Goal: Information Seeking & Learning: Find specific page/section

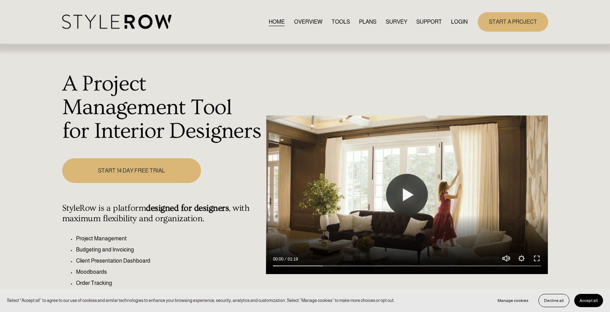
click at [462, 22] on link "LOGIN" at bounding box center [459, 21] width 17 height 9
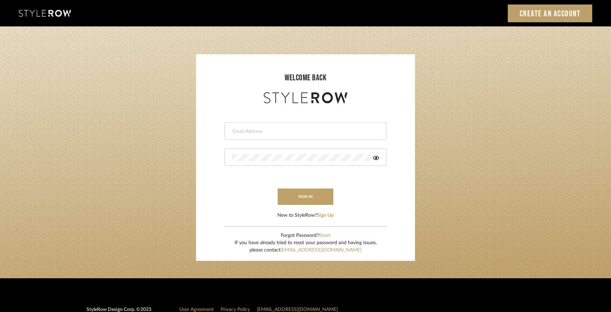
type input "[PERSON_NAME][EMAIL_ADDRESS][DOMAIN_NAME]"
click at [316, 196] on button "sign in" at bounding box center [306, 196] width 56 height 16
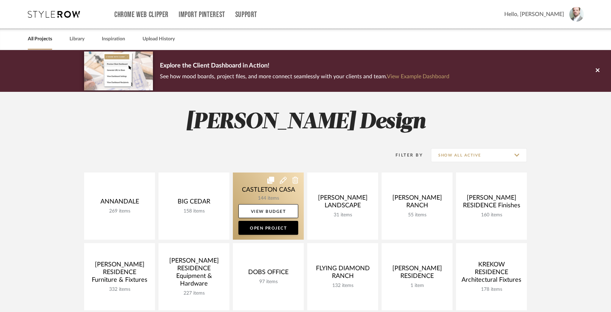
scroll to position [1, 0]
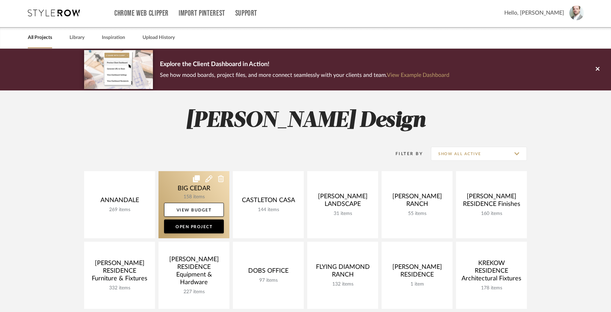
click at [206, 191] on link at bounding box center [193, 204] width 71 height 67
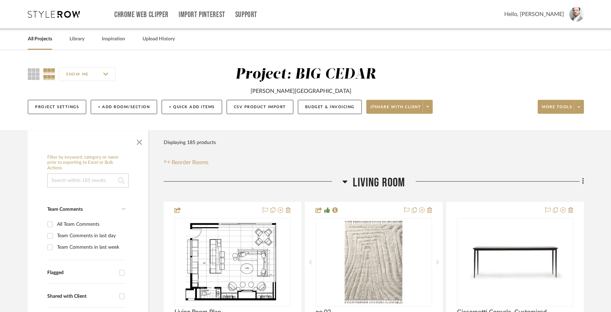
click at [101, 177] on input at bounding box center [87, 180] width 81 height 14
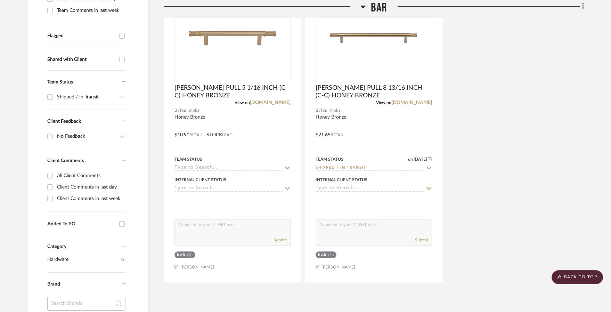
scroll to position [212, 0]
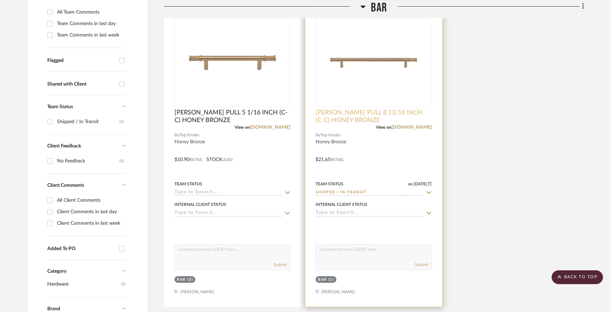
click at [377, 111] on span "[PERSON_NAME] PULL 8 13/16 INCH (C-C) HONEY BRONZE" at bounding box center [373, 116] width 116 height 15
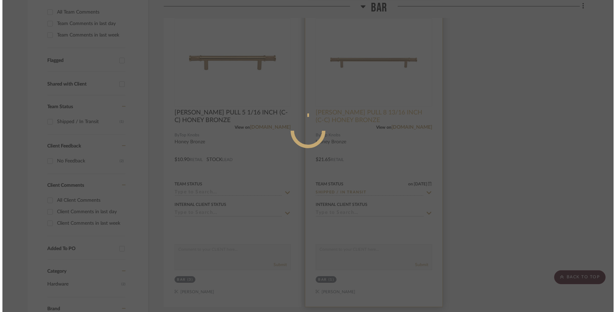
scroll to position [0, 0]
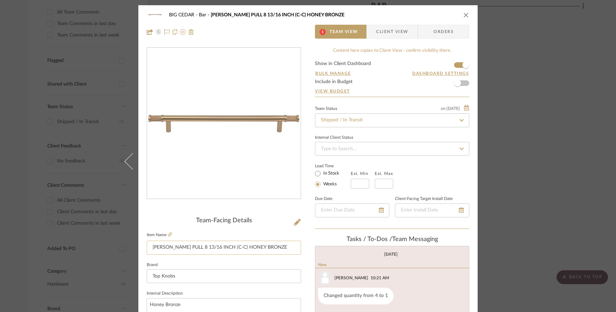
click at [259, 251] on input "[PERSON_NAME] PULL 8 13/16 INCH (C-C) HONEY BRONZE" at bounding box center [224, 247] width 154 height 14
click at [259, 250] on input "[PERSON_NAME] PULL 8 13/16 INCH (C-C) HONEY BRONZE" at bounding box center [224, 247] width 154 height 14
click at [297, 222] on icon at bounding box center [297, 222] width 7 height 7
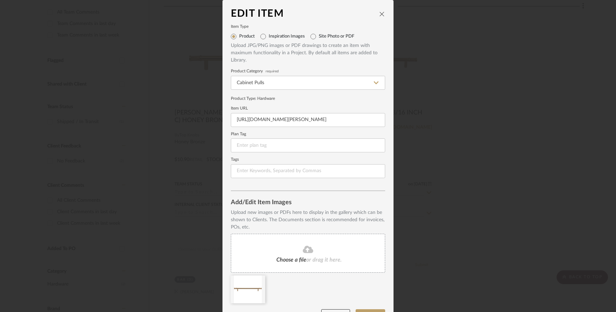
click at [379, 16] on icon "close" at bounding box center [382, 14] width 6 height 6
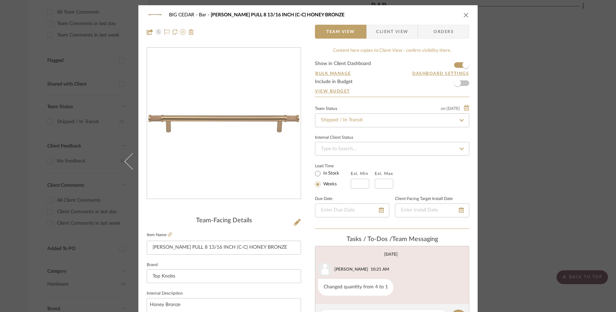
click at [464, 14] on icon "close" at bounding box center [466, 15] width 6 height 6
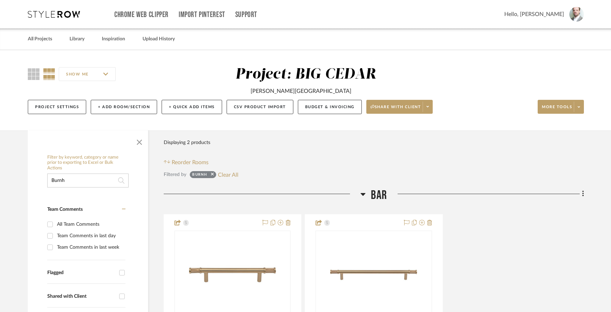
click at [79, 178] on input "Burnh" at bounding box center [87, 180] width 81 height 14
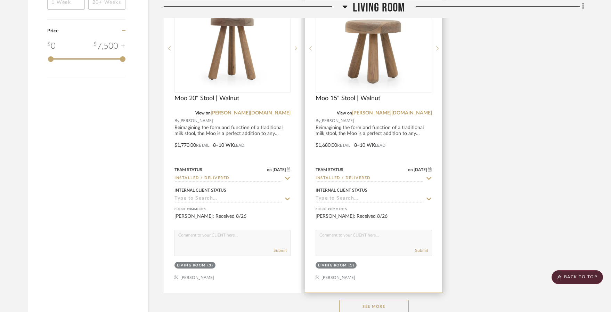
scroll to position [827, 0]
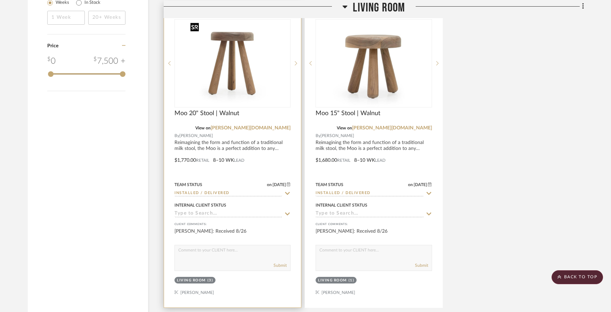
type input "[PERSON_NAME]"
click at [0, 0] on img at bounding box center [0, 0] width 0 height 0
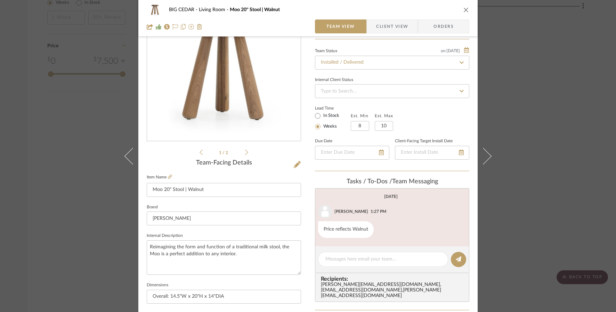
scroll to position [0, 0]
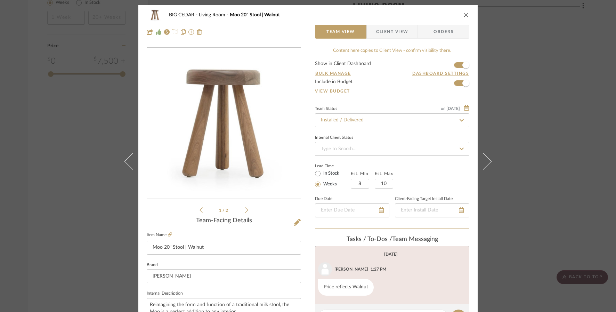
click at [463, 14] on icon "close" at bounding box center [466, 15] width 6 height 6
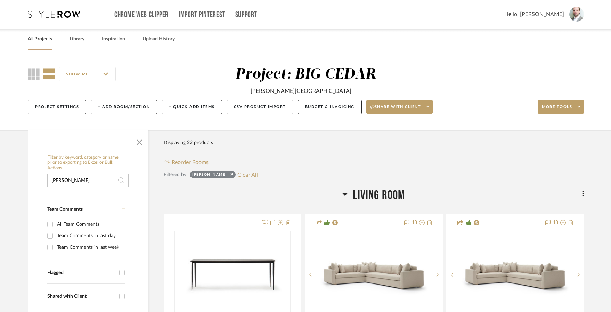
click at [49, 39] on link "All Projects" at bounding box center [40, 38] width 24 height 9
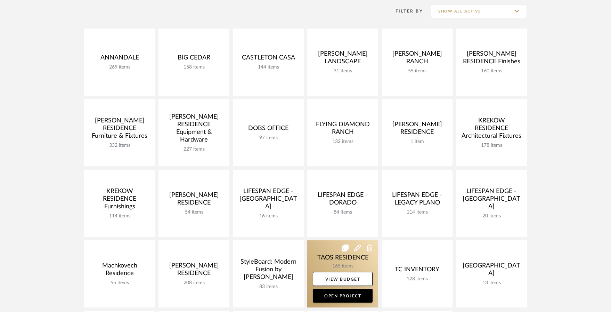
scroll to position [143, 0]
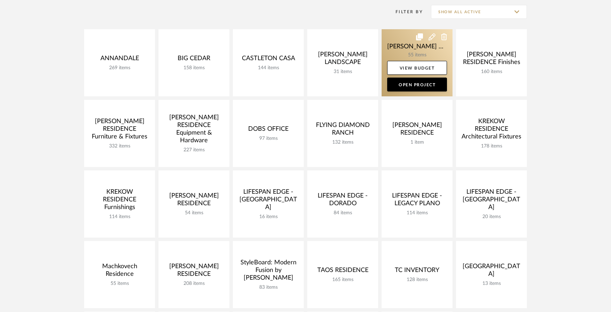
click at [403, 45] on link at bounding box center [416, 62] width 71 height 67
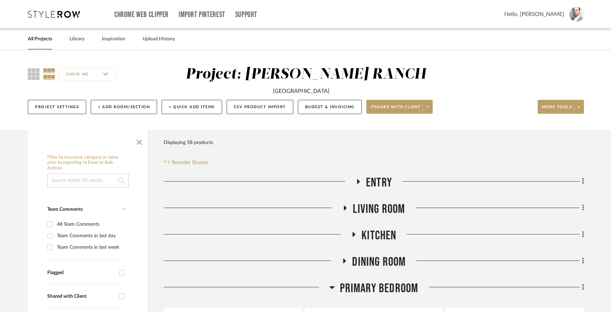
click at [88, 180] on input at bounding box center [87, 180] width 81 height 14
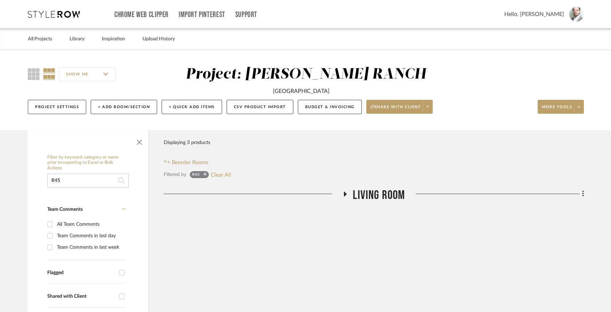
click at [67, 178] on input "R45" at bounding box center [87, 180] width 81 height 14
click at [68, 178] on input "R45" at bounding box center [87, 180] width 81 height 14
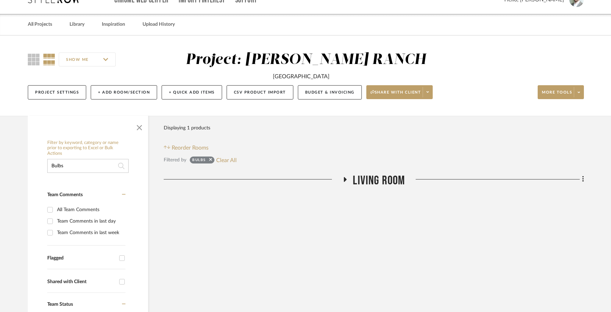
scroll to position [13, 0]
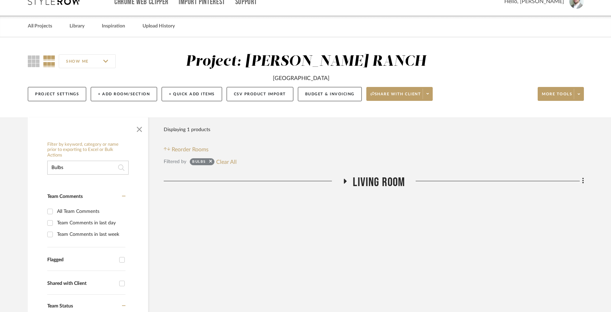
click at [74, 164] on input "Bulbs" at bounding box center [87, 167] width 81 height 14
type input "MOdule"
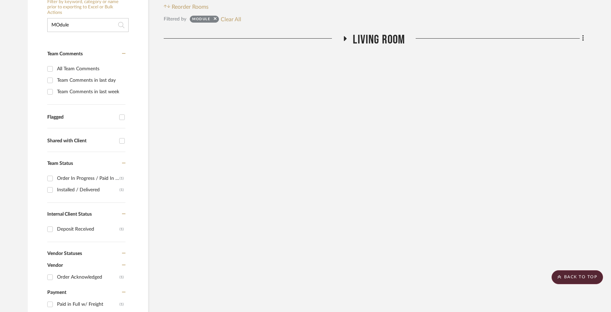
scroll to position [42, 0]
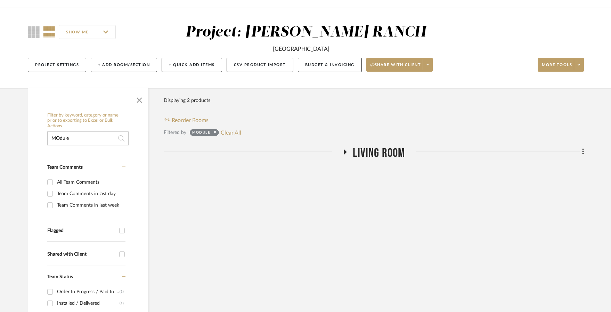
click at [346, 151] on icon at bounding box center [345, 151] width 3 height 5
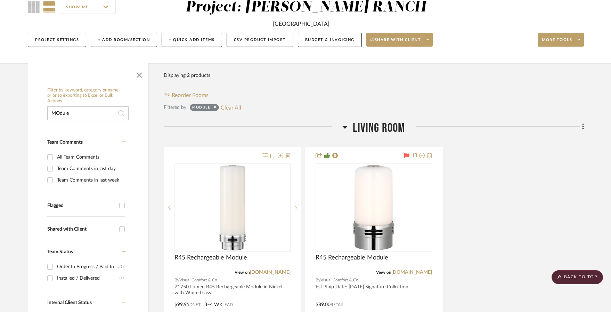
scroll to position [67, 0]
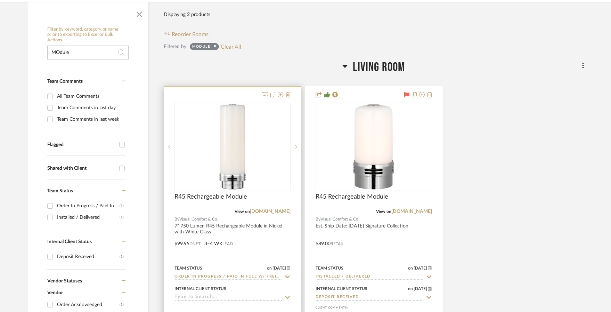
scroll to position [148, 0]
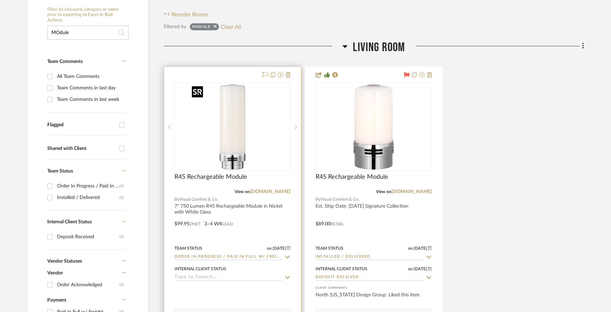
click at [228, 151] on img "0" at bounding box center [232, 126] width 87 height 87
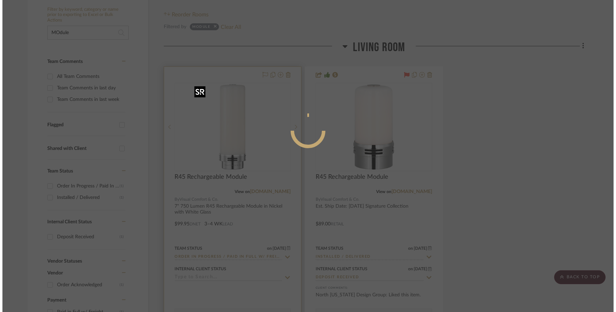
scroll to position [0, 0]
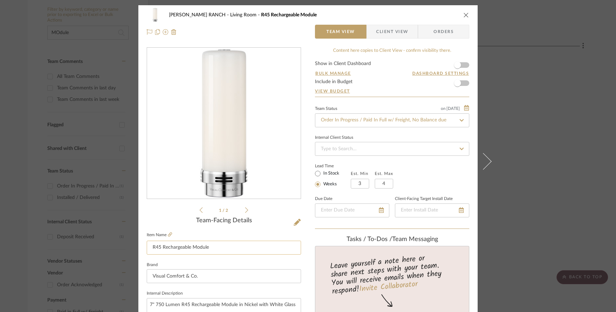
click at [221, 251] on input "R45 Rechargeable Module" at bounding box center [224, 247] width 154 height 14
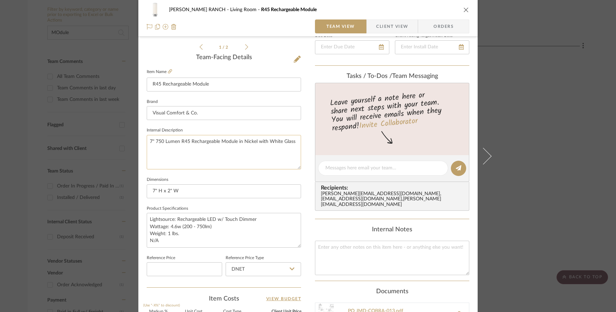
click at [212, 141] on textarea "7" 750 Lumen R45 Rechargeable Module in Nickel with White Glass" at bounding box center [224, 152] width 154 height 34
click at [213, 141] on textarea "7" 750 Lumen R45 Rechargeable Module in Nickel with White Glass" at bounding box center [224, 152] width 154 height 34
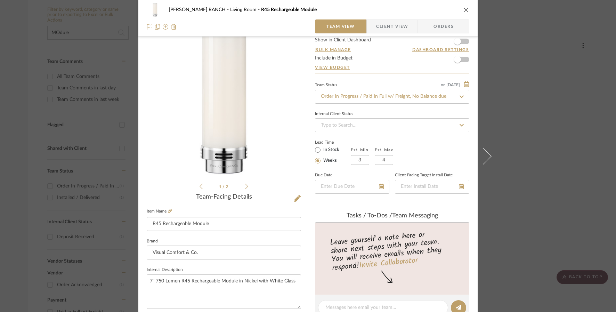
click at [464, 9] on icon "close" at bounding box center [466, 10] width 6 height 6
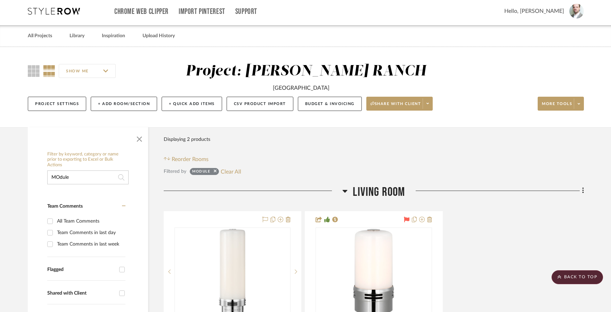
scroll to position [0, 0]
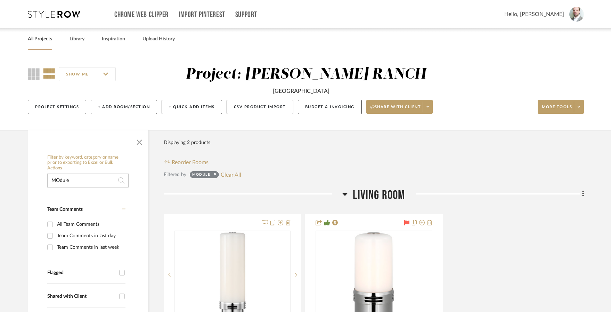
click at [41, 37] on link "All Projects" at bounding box center [40, 38] width 24 height 9
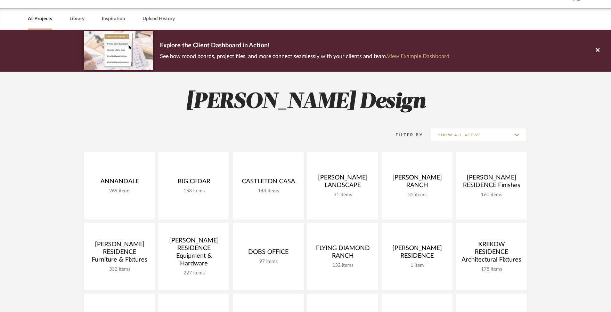
scroll to position [46, 0]
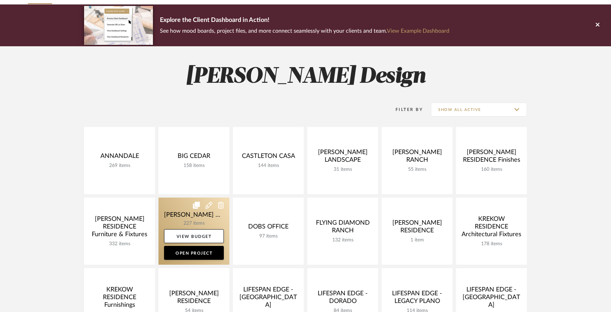
click at [191, 212] on link at bounding box center [193, 230] width 71 height 67
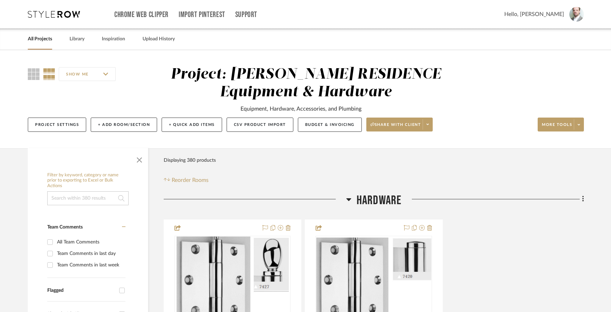
click at [80, 203] on input at bounding box center [87, 198] width 81 height 14
type input "Washboard"
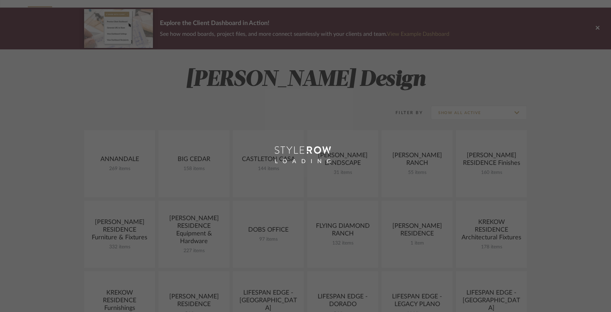
scroll to position [46, 0]
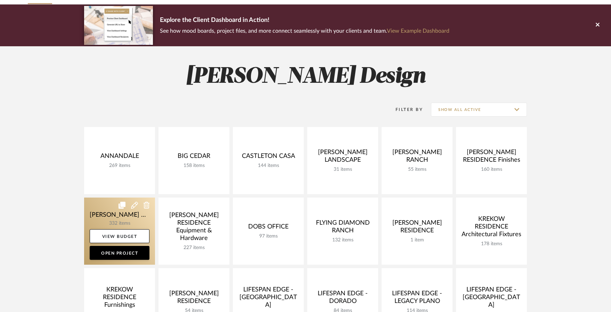
click at [103, 219] on link at bounding box center [119, 230] width 71 height 67
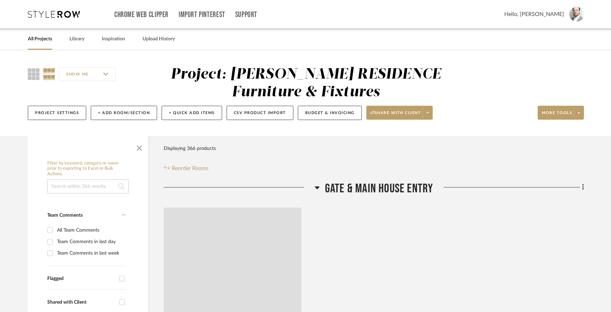
click at [103, 181] on input at bounding box center [87, 186] width 81 height 14
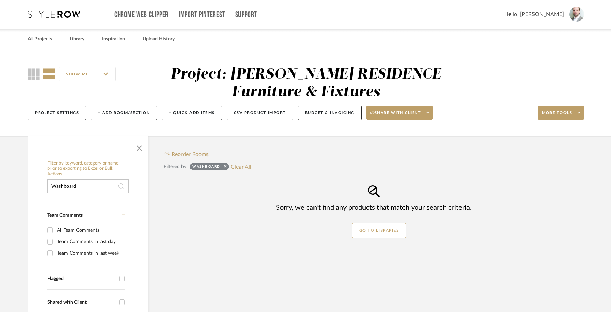
click at [108, 181] on input "Washboard" at bounding box center [87, 186] width 81 height 14
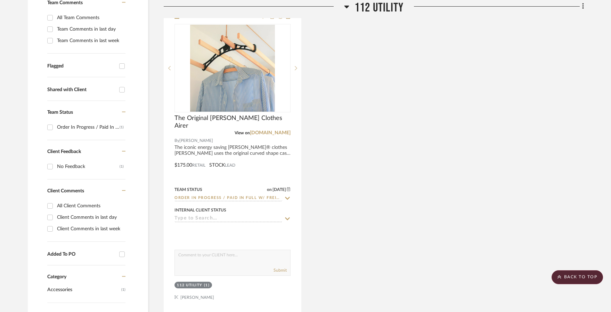
scroll to position [207, 0]
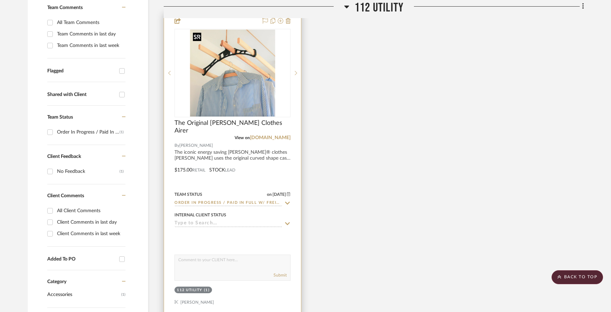
click at [0, 0] on img at bounding box center [0, 0] width 0 height 0
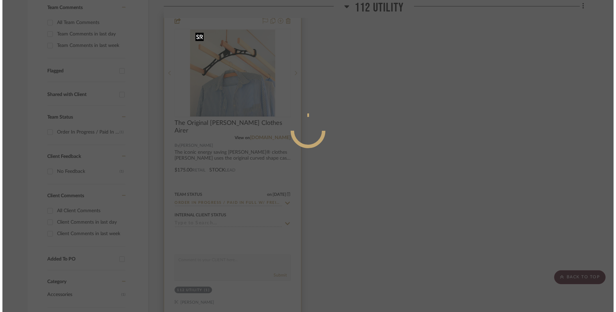
scroll to position [0, 0]
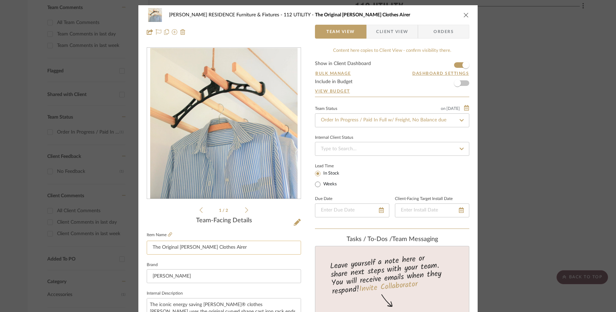
click at [219, 247] on input "The Original Sheila Maid Clothes Airer" at bounding box center [224, 247] width 154 height 14
click at [296, 222] on icon at bounding box center [297, 222] width 7 height 7
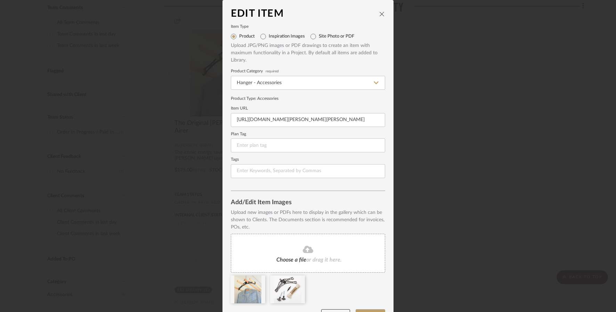
click at [379, 12] on icon "close" at bounding box center [382, 14] width 6 height 6
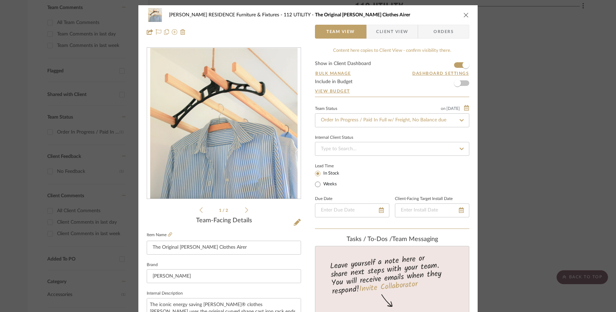
click at [463, 16] on icon "close" at bounding box center [466, 15] width 6 height 6
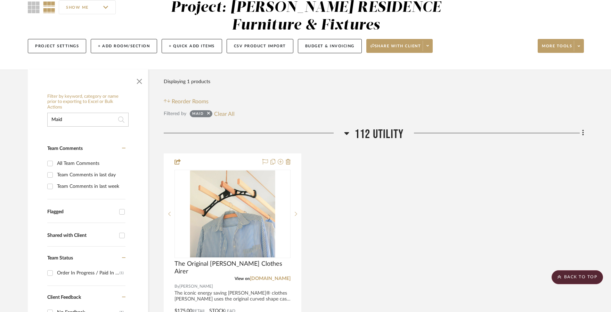
scroll to position [48, 0]
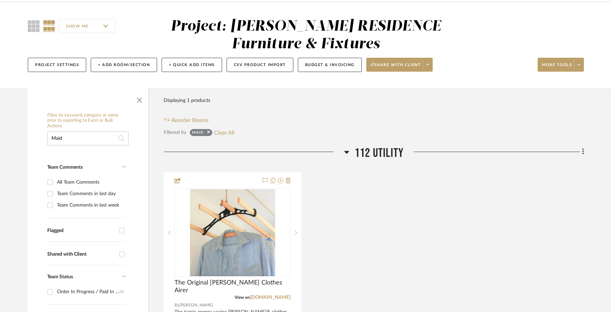
click at [65, 140] on input "Maid" at bounding box center [87, 138] width 81 height 14
click at [65, 139] on input "Maid" at bounding box center [87, 138] width 81 height 14
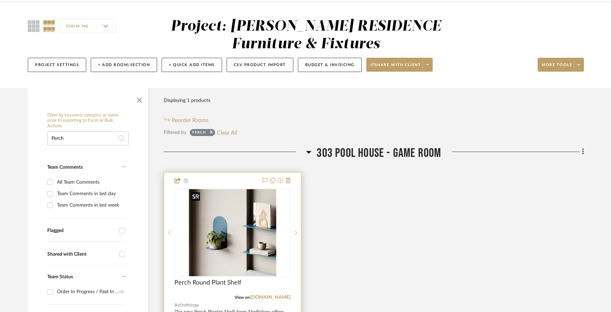
click at [0, 0] on img at bounding box center [0, 0] width 0 height 0
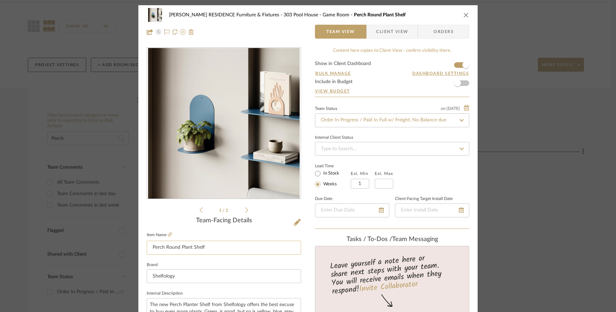
click at [235, 240] on input "Perch Round Plant Shelf" at bounding box center [224, 247] width 154 height 14
click at [235, 241] on input "Perch Round Plant Shelf" at bounding box center [224, 247] width 154 height 14
click at [236, 244] on input "Perch Round Plant Shelf" at bounding box center [224, 247] width 154 height 14
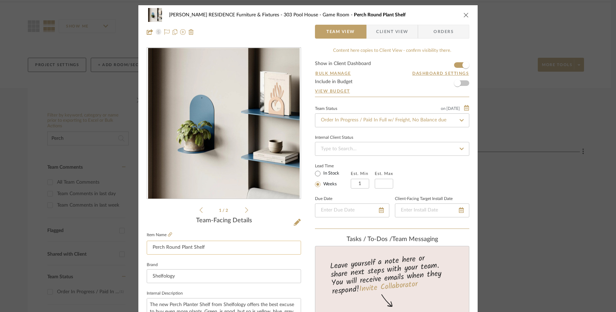
click at [236, 244] on input "Perch Round Plant Shelf" at bounding box center [224, 247] width 154 height 14
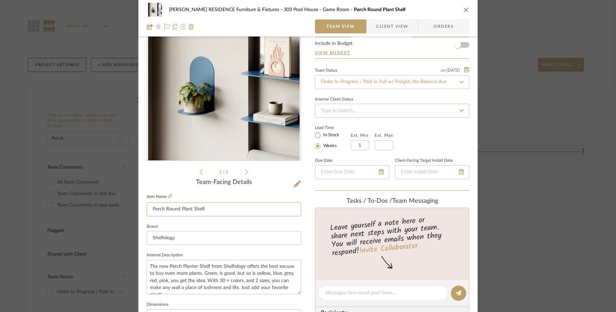
scroll to position [32, 0]
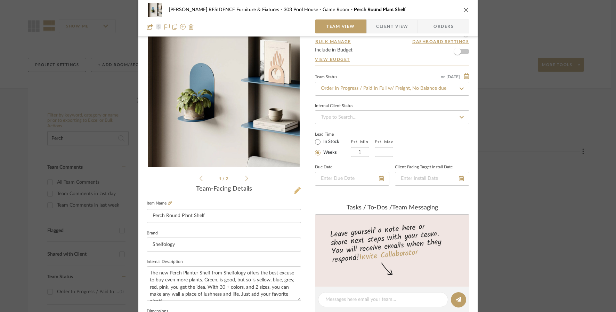
click at [297, 195] on button at bounding box center [297, 190] width 8 height 11
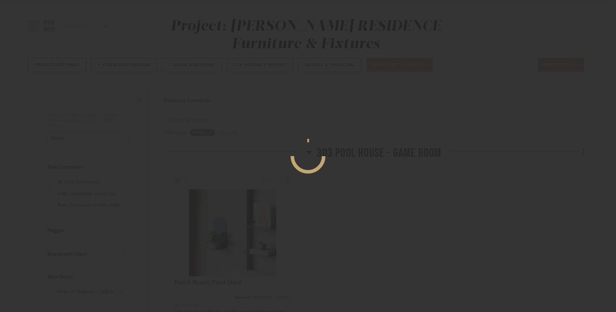
scroll to position [0, 0]
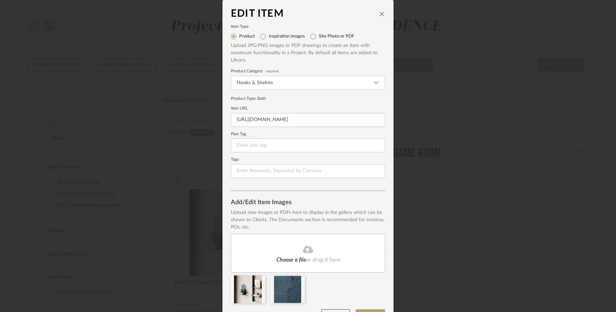
click at [382, 14] on icon "close" at bounding box center [382, 14] width 6 height 6
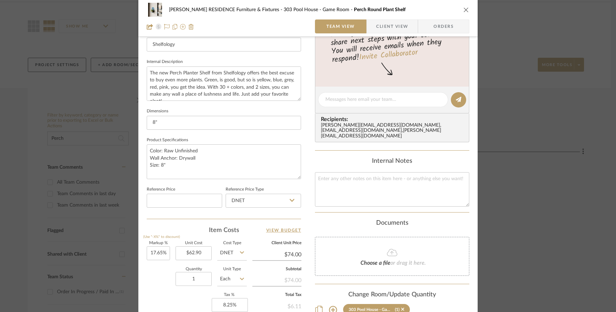
scroll to position [232, 0]
click at [181, 166] on textarea "Color: Raw Unfinished Wall Anchor: Drywall Size: 8"" at bounding box center [224, 161] width 154 height 34
drag, startPoint x: 181, startPoint y: 167, endPoint x: 142, endPoint y: 143, distance: 45.9
click at [142, 143] on div "COBLE RESIDENCE Furniture & Fixtures 303 Pool House - Game Room Perch Round Pla…" at bounding box center [307, 95] width 339 height 642
click at [458, 10] on div "COBLE RESIDENCE Furniture & Fixtures 303 Pool House - Game Room Perch Round Pla…" at bounding box center [308, 10] width 322 height 14
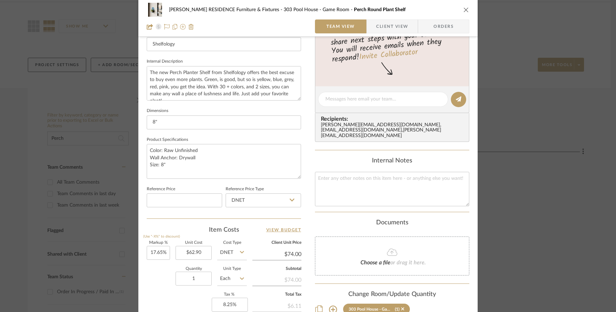
click at [463, 10] on icon "close" at bounding box center [466, 10] width 6 height 6
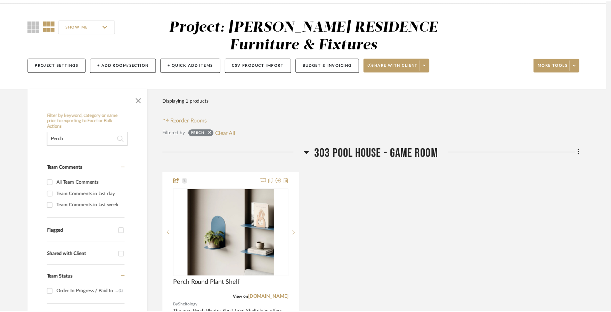
scroll to position [48, 0]
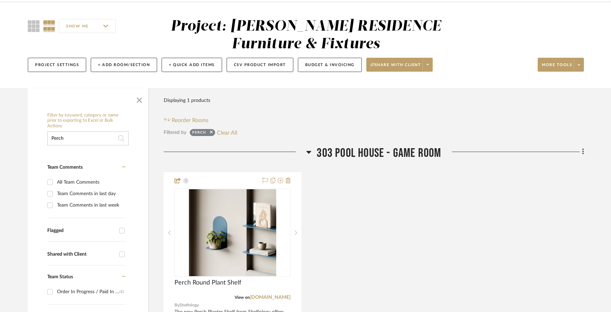
click at [87, 135] on input "Perch" at bounding box center [87, 138] width 81 height 14
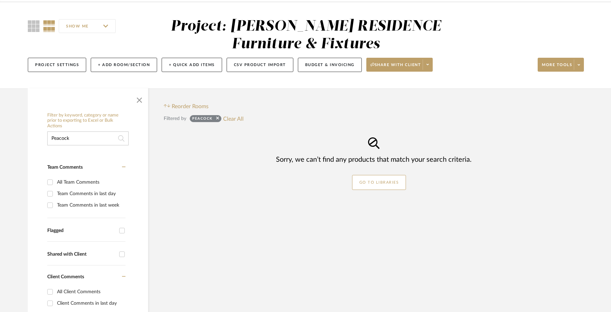
click at [86, 136] on input "Peacock" at bounding box center [87, 138] width 81 height 14
paste input "SYC2110"
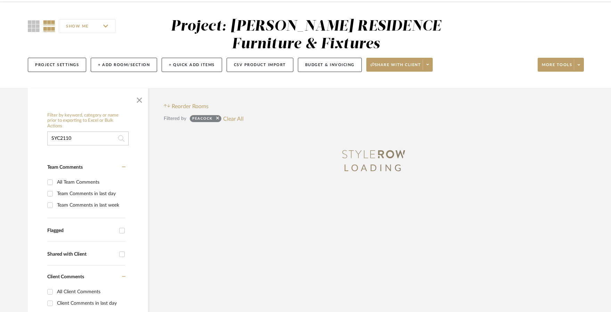
type input "SYC2110"
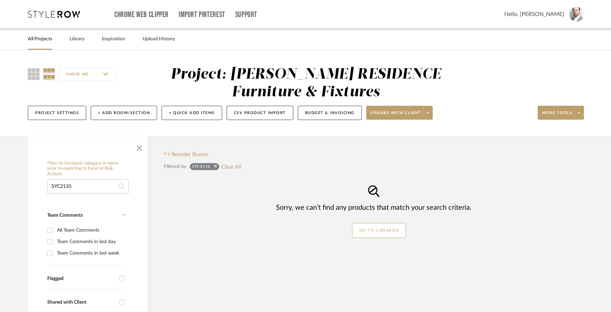
click at [44, 41] on link "All Projects" at bounding box center [40, 38] width 24 height 9
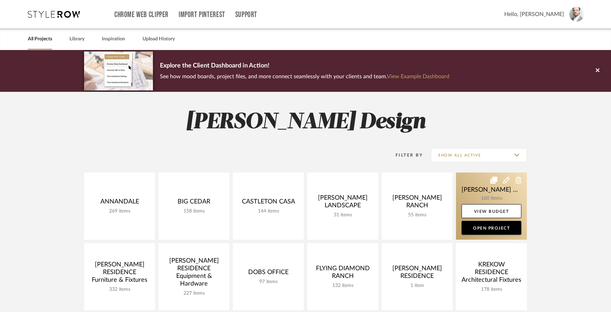
click at [474, 192] on link at bounding box center [491, 205] width 71 height 67
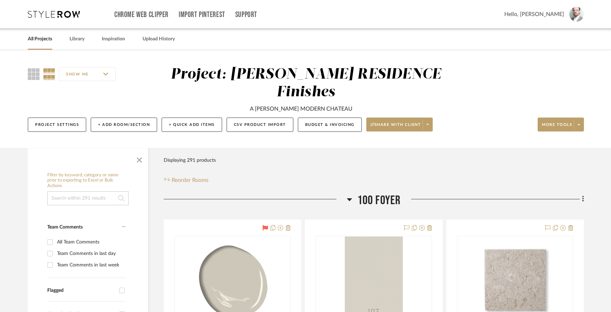
click at [77, 191] on input at bounding box center [87, 198] width 81 height 14
paste input "SYC2110"
type input "SYC2110"
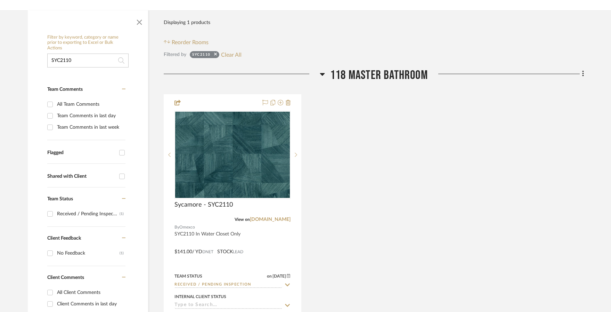
scroll to position [139, 0]
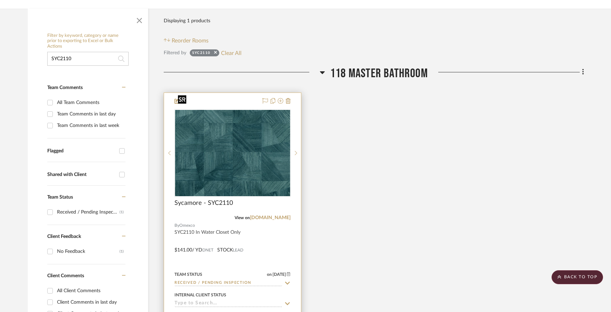
click at [227, 134] on img "0" at bounding box center [232, 153] width 115 height 86
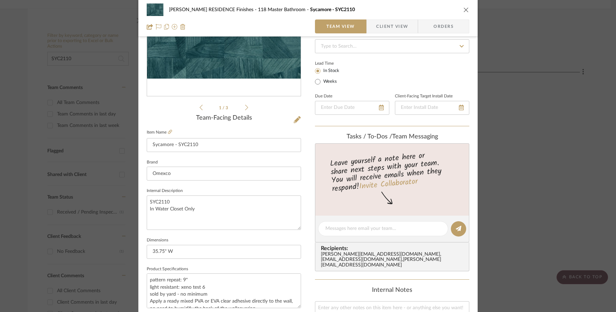
scroll to position [222, 0]
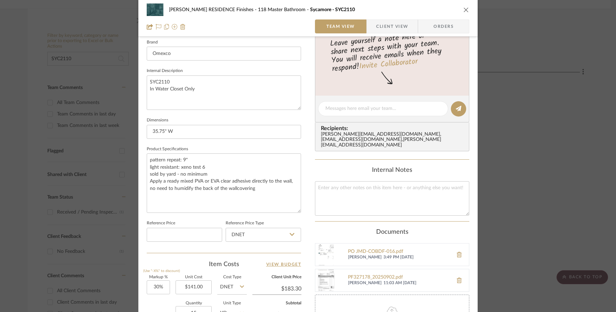
drag, startPoint x: 296, startPoint y: 186, endPoint x: 299, endPoint y: 211, distance: 24.9
click at [299, 211] on div "COBLE RESIDENCE Finishes 118 Master Bathroom Sycamore - SYC2110 Team View Clien…" at bounding box center [307, 116] width 339 height 666
click at [181, 168] on textarea "pattern repeat: 9" light resistant: xeno test 6 sold by yard - no minimum Apply…" at bounding box center [224, 182] width 154 height 59
drag, startPoint x: 197, startPoint y: 89, endPoint x: 139, endPoint y: 80, distance: 58.7
click at [139, 80] on div "COBLE RESIDENCE Finishes 118 Master Bathroom Sycamore - SYC2110 Team View Clien…" at bounding box center [307, 116] width 339 height 666
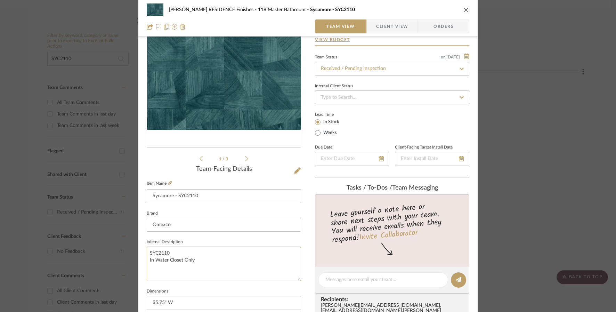
scroll to position [46, 0]
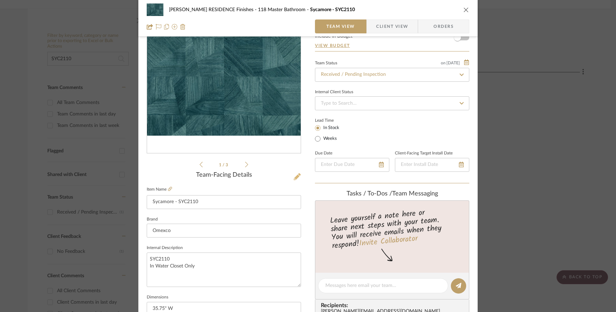
click at [295, 176] on icon at bounding box center [297, 176] width 7 height 7
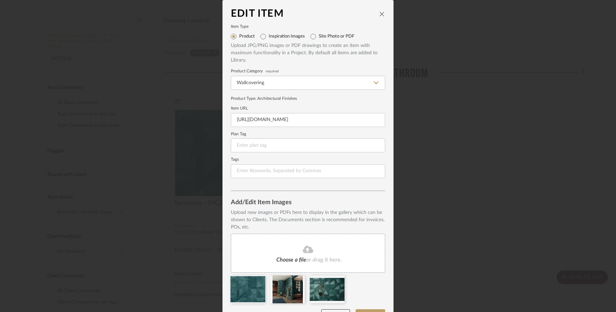
click at [379, 18] on div "Edit Item" at bounding box center [308, 13] width 154 height 11
click at [380, 15] on icon "close" at bounding box center [382, 14] width 6 height 6
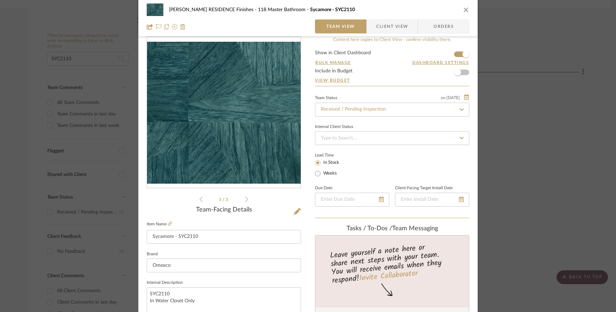
scroll to position [142, 0]
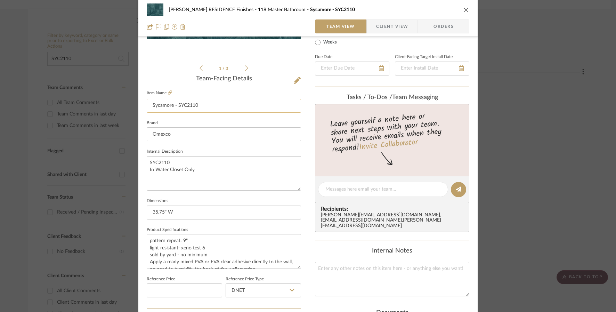
click at [186, 104] on input "Sycamore - SYC2110" at bounding box center [224, 106] width 154 height 14
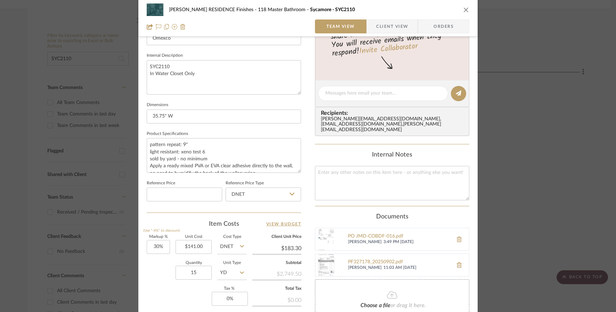
scroll to position [258, 0]
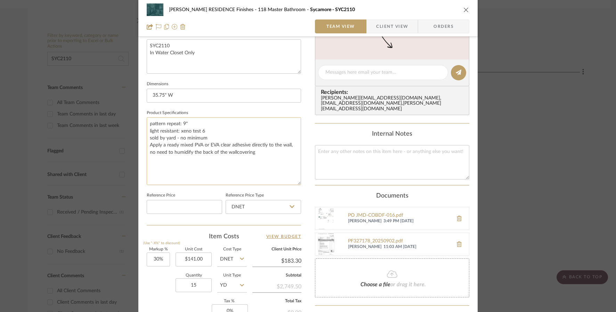
drag, startPoint x: 295, startPoint y: 149, endPoint x: 289, endPoint y: 182, distance: 32.7
click at [290, 182] on textarea "pattern repeat: 9" light resistant: xeno test 6 sold by yard - no minimum Apply…" at bounding box center [224, 151] width 154 height 68
click at [182, 137] on textarea "pattern repeat: 9" light resistant: xeno test 6 sold by yard - no minimum Apply…" at bounding box center [224, 150] width 154 height 67
drag, startPoint x: 180, startPoint y: 126, endPoint x: 145, endPoint y: 124, distance: 35.1
click at [147, 124] on textarea "pattern repeat: 9" light resistant: xeno test 6 sold by yard - no minimum Apply…" at bounding box center [224, 150] width 154 height 67
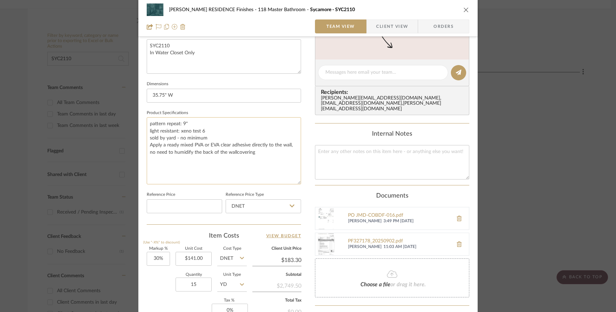
drag, startPoint x: 210, startPoint y: 131, endPoint x: 164, endPoint y: 122, distance: 46.6
click at [147, 122] on textarea "pattern repeat: 9" light resistant: xeno test 6 sold by yard - no minimum Apply…" at bounding box center [224, 150] width 154 height 67
click at [184, 120] on textarea "pattern repeat: 9" light resistant: xeno test 6 sold by yard - no minimum Apply…" at bounding box center [224, 150] width 154 height 67
drag, startPoint x: 190, startPoint y: 122, endPoint x: 141, endPoint y: 125, distance: 49.8
click at [141, 125] on div "COBLE RESIDENCE Finishes 118 Master Bathroom Sycamore - SYC2110 Team View Clien…" at bounding box center [307, 84] width 339 height 674
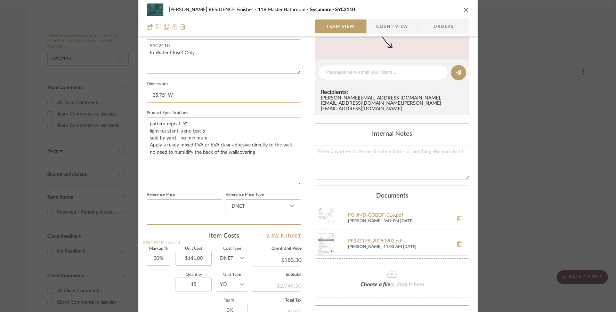
click at [186, 97] on input "35.75" W" at bounding box center [224, 96] width 154 height 14
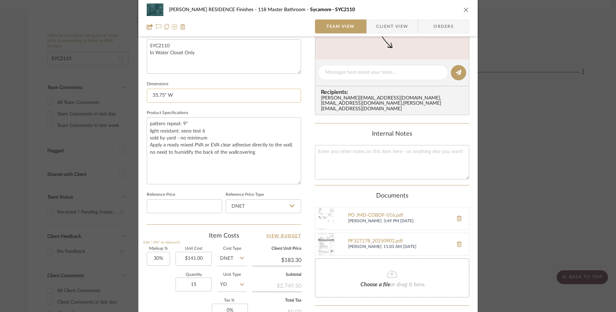
click at [186, 97] on input "35.75" W" at bounding box center [224, 96] width 154 height 14
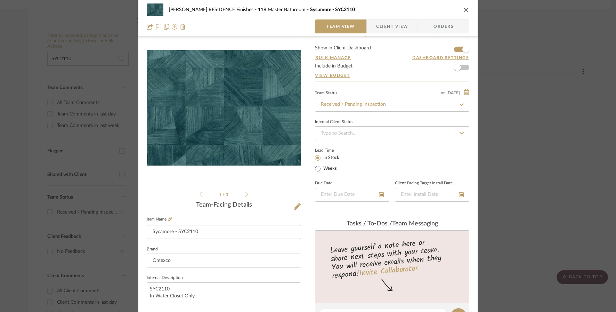
scroll to position [0, 0]
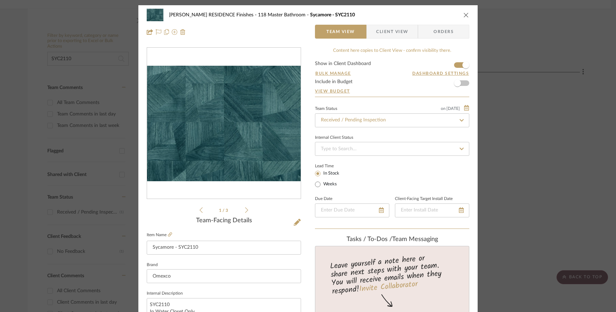
click at [463, 14] on icon "close" at bounding box center [466, 15] width 6 height 6
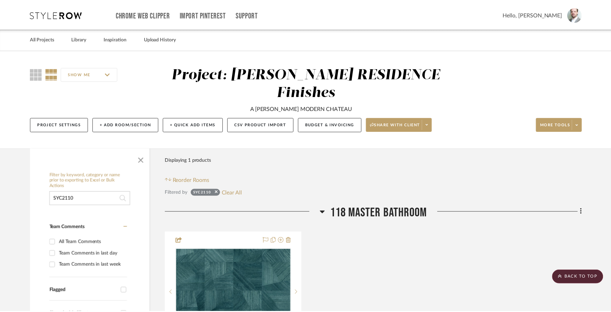
scroll to position [139, 0]
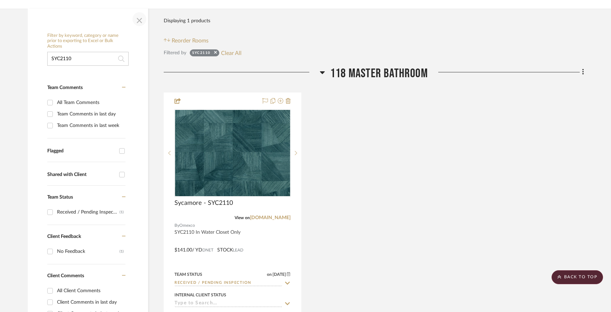
click at [135, 11] on span "button" at bounding box center [139, 19] width 17 height 17
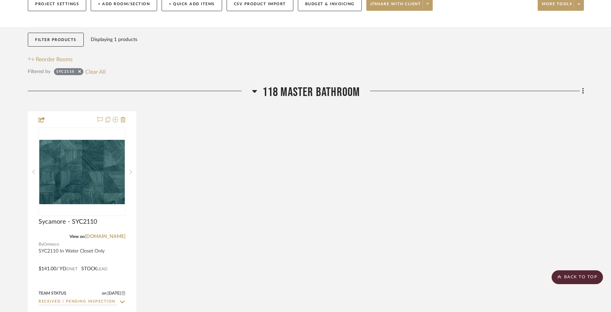
scroll to position [0, 0]
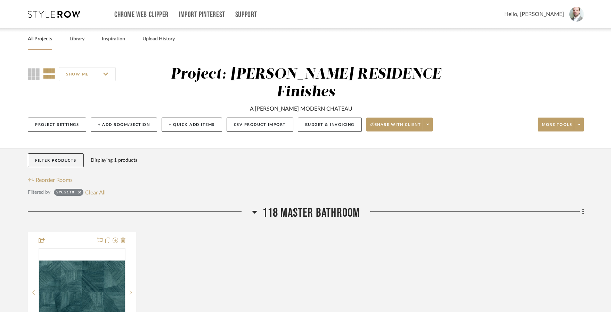
click at [39, 36] on link "All Projects" at bounding box center [40, 38] width 24 height 9
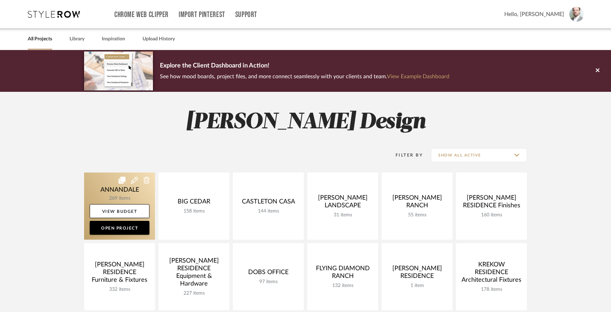
click at [122, 186] on link at bounding box center [119, 205] width 71 height 67
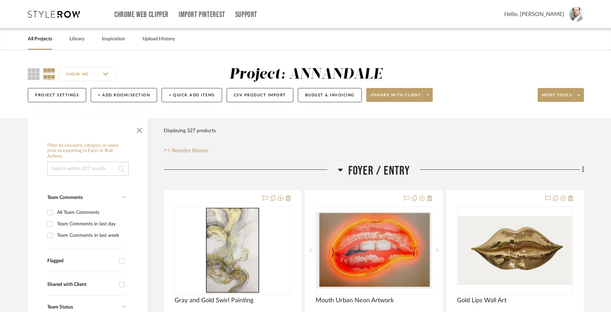
click at [99, 171] on input at bounding box center [87, 169] width 81 height 14
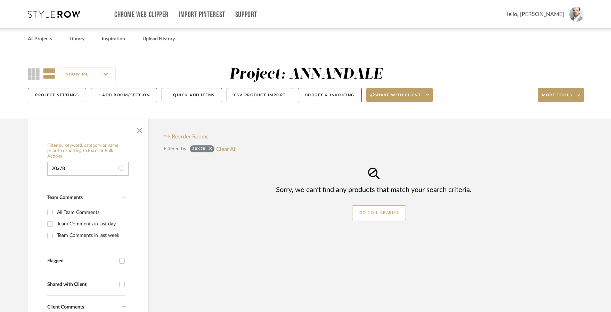
click at [100, 169] on input "20x78" at bounding box center [87, 169] width 81 height 14
click at [101, 168] on input "20x78" at bounding box center [87, 169] width 81 height 14
type input "2"
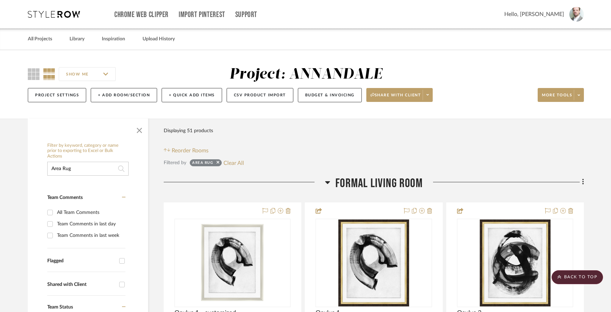
click at [81, 163] on input "Area Rug" at bounding box center [87, 169] width 81 height 14
click at [77, 165] on input "Area Rug" at bounding box center [87, 169] width 81 height 14
click at [78, 165] on input "Area Rug" at bounding box center [87, 169] width 81 height 14
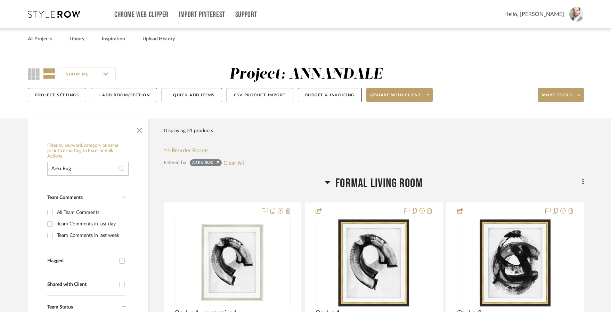
click at [78, 165] on input "Area Rug" at bounding box center [87, 169] width 81 height 14
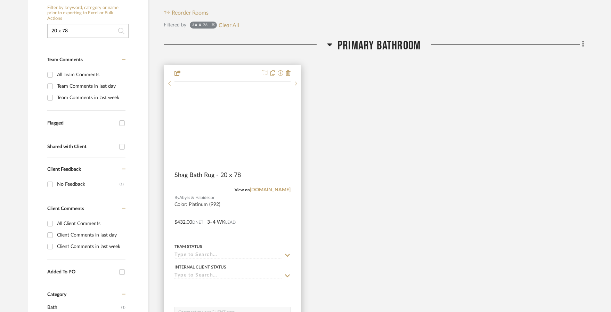
scroll to position [150, 0]
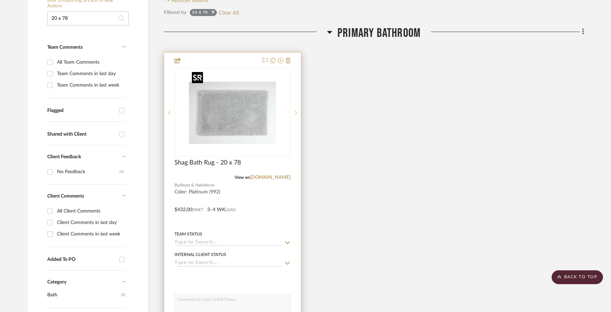
click at [233, 116] on img "0" at bounding box center [232, 112] width 87 height 87
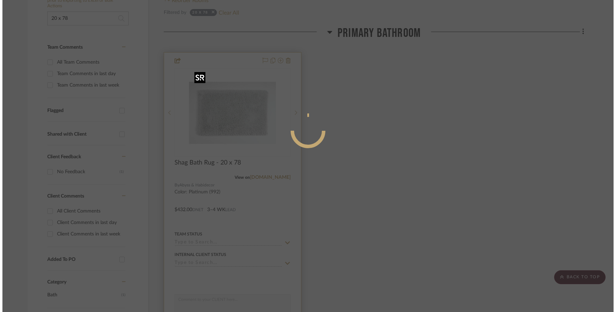
scroll to position [0, 0]
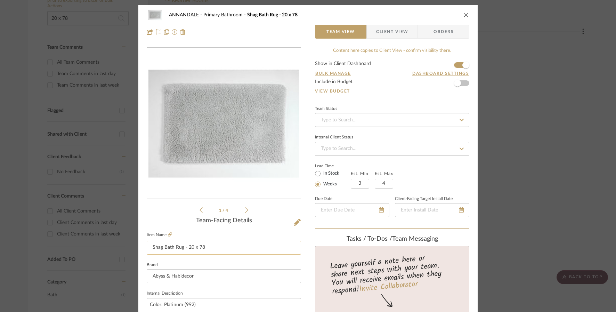
click at [217, 249] on input "Shag Bath Rug - 20 x 78" at bounding box center [224, 247] width 154 height 14
click at [191, 274] on input "Abyss & Habidecor" at bounding box center [224, 276] width 154 height 14
click at [466, 15] on div "ANNANDALE Primary Bathroom Shag Bath Rug - 20 x 78 Team View Client View Orders" at bounding box center [307, 23] width 339 height 36
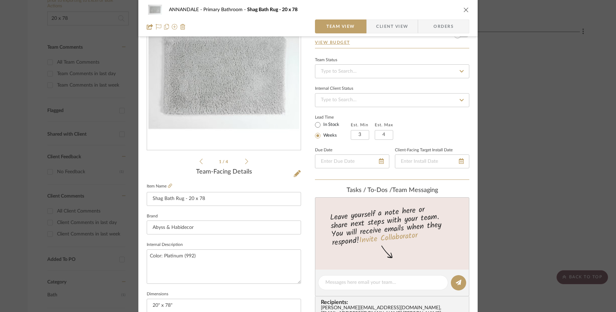
scroll to position [70, 0]
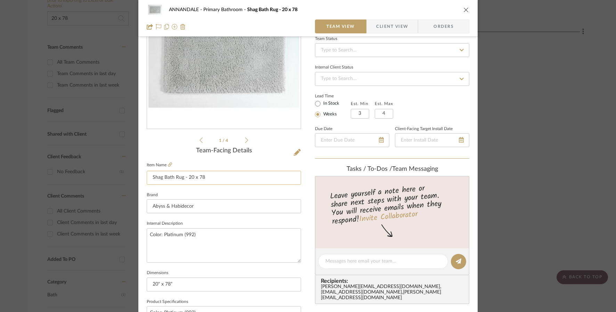
click at [212, 177] on input "Shag Bath Rug - 20 x 78" at bounding box center [224, 178] width 154 height 14
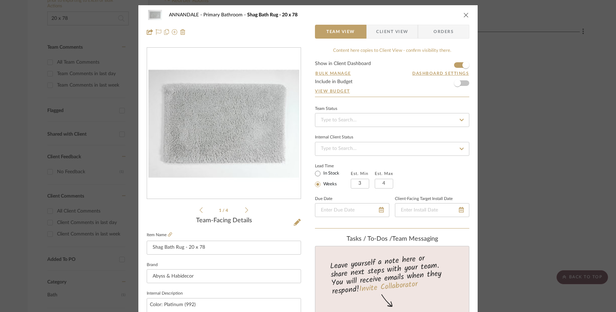
click at [463, 15] on icon "close" at bounding box center [466, 15] width 6 height 6
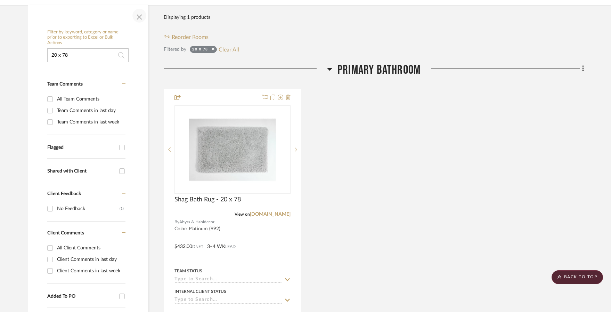
scroll to position [36, 0]
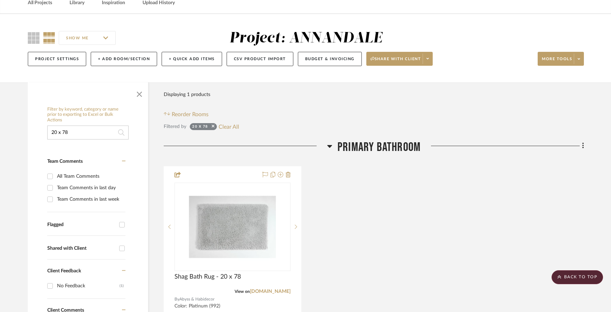
click at [61, 128] on input "20 x 78" at bounding box center [87, 132] width 81 height 14
click at [61, 129] on input "20 x 78" at bounding box center [87, 132] width 81 height 14
click at [62, 130] on input "20 x 78" at bounding box center [87, 132] width 81 height 14
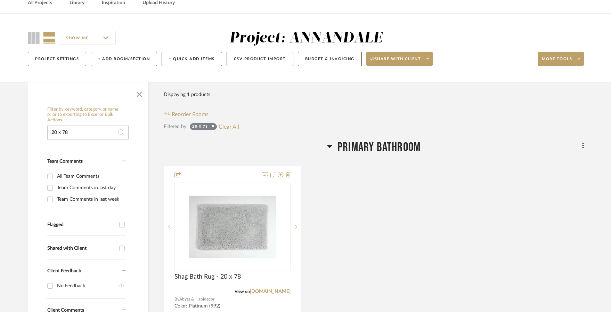
click at [62, 130] on input "20 x 78" at bounding box center [87, 132] width 81 height 14
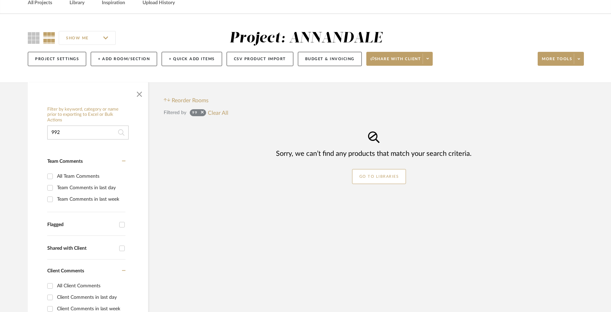
type input "992"
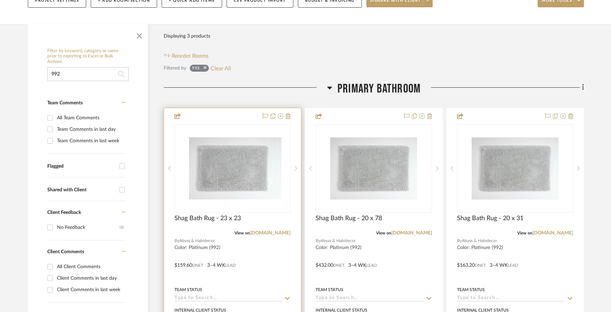
scroll to position [150, 0]
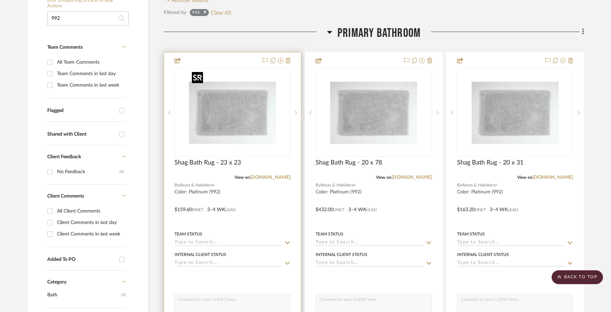
click at [245, 131] on img "0" at bounding box center [232, 112] width 87 height 87
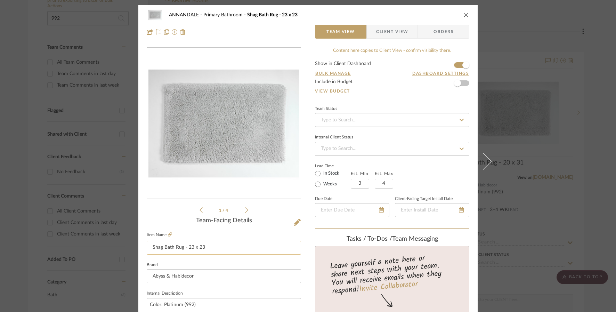
click at [239, 247] on input "Shag Bath Rug - 23 x 23" at bounding box center [224, 247] width 154 height 14
click at [239, 246] on input "Shag Bath Rug - 23 x 23" at bounding box center [224, 247] width 154 height 14
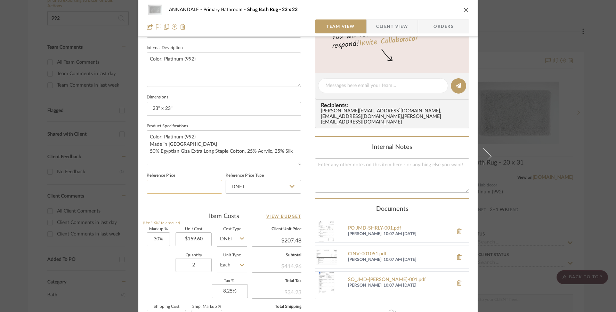
scroll to position [249, 0]
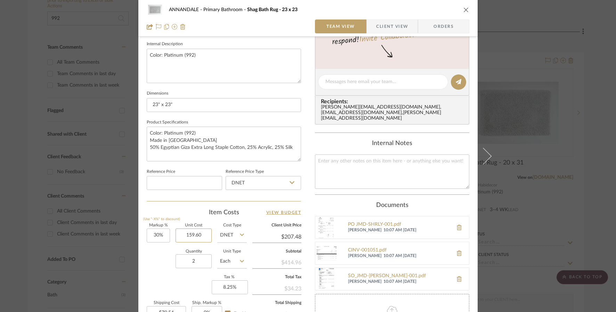
drag, startPoint x: 184, startPoint y: 234, endPoint x: 212, endPoint y: 236, distance: 27.9
click at [212, 236] on div "Markup % (Use "-X%" to discount) 30% Unit Cost 159.60 Cost Type DNET Client Uni…" at bounding box center [224, 273] width 154 height 101
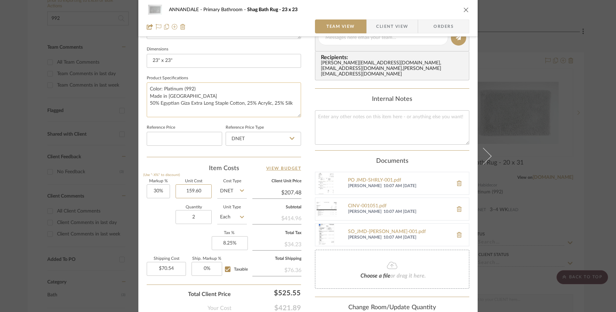
scroll to position [293, 0]
type input "$159.60"
drag, startPoint x: 211, startPoint y: 94, endPoint x: 192, endPoint y: 90, distance: 18.9
click at [210, 94] on textarea "Color: Platinum (992) Made in Portugal 50% Egyptian Giza Extra Long Staple Cott…" at bounding box center [224, 100] width 154 height 34
drag, startPoint x: 198, startPoint y: 95, endPoint x: 141, endPoint y: 87, distance: 57.5
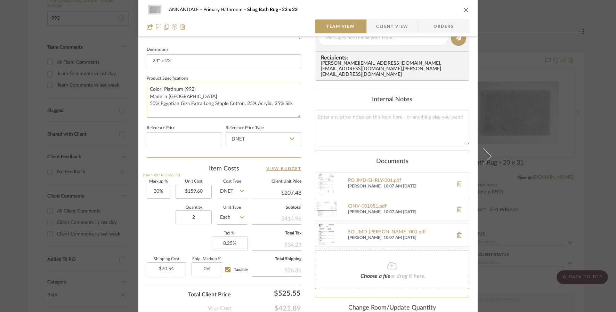
click at [141, 87] on div "ANNANDALE Primary Bathroom Shag Bath Rug - 23 x 23 Team View Client View Orders…" at bounding box center [307, 39] width 339 height 655
drag, startPoint x: 292, startPoint y: 102, endPoint x: 137, endPoint y: 88, distance: 156.3
click at [138, 88] on div "ANNANDALE Primary Bathroom Shag Bath Rug - 23 x 23 Team View Client View Orders…" at bounding box center [307, 39] width 339 height 655
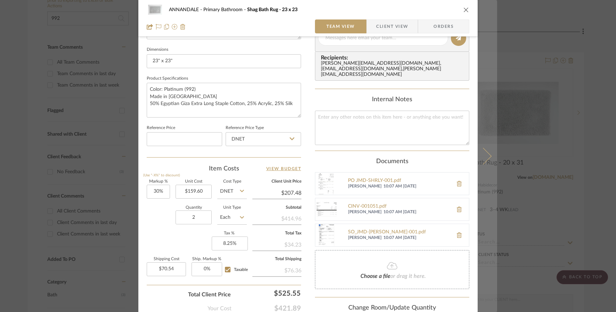
click at [482, 159] on icon at bounding box center [483, 155] width 17 height 17
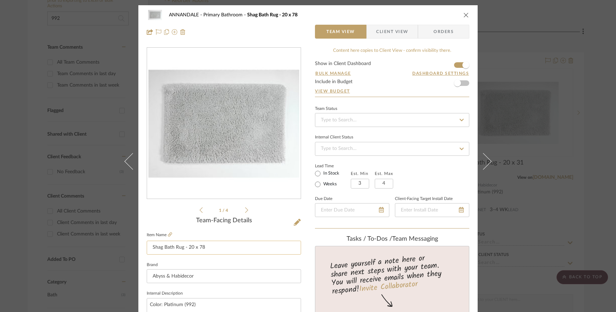
click at [206, 247] on input "Shag Bath Rug - 20 x 78" at bounding box center [224, 247] width 154 height 14
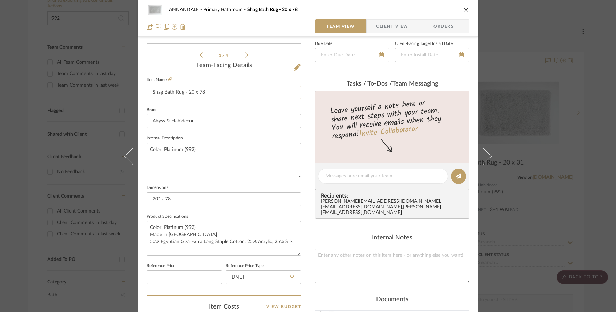
scroll to position [339, 0]
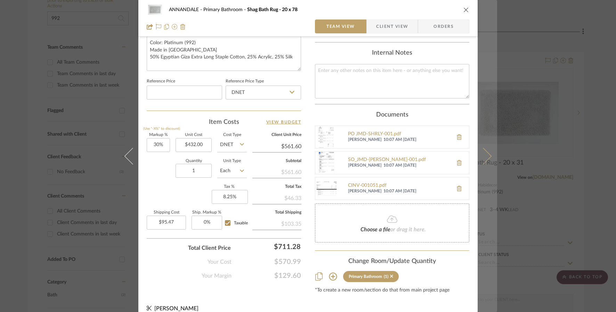
click at [485, 156] on icon at bounding box center [483, 155] width 17 height 17
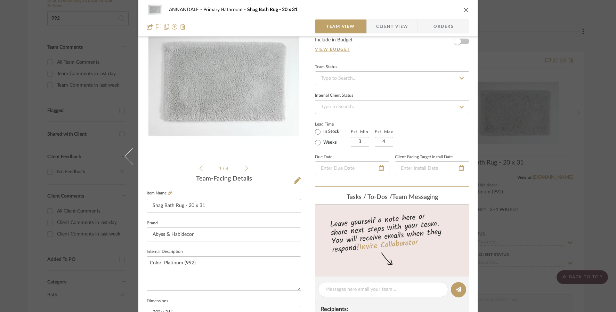
scroll to position [92, 0]
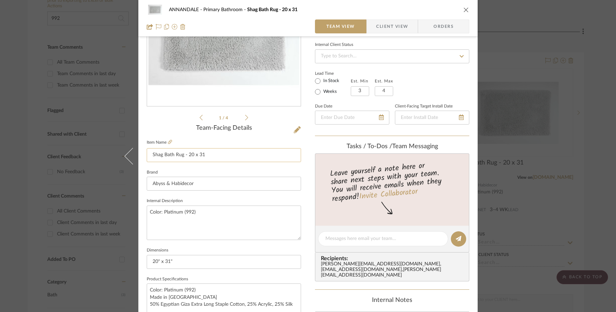
click at [221, 153] on input "Shag Bath Rug - 20 x 31" at bounding box center [224, 155] width 154 height 14
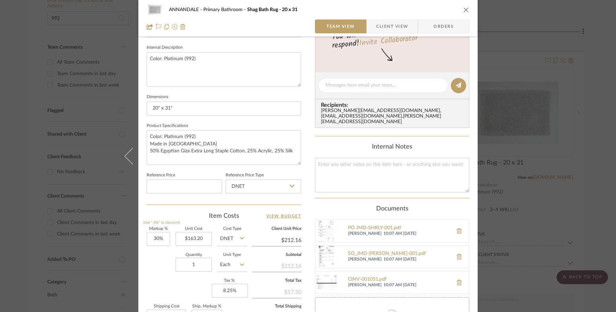
scroll to position [247, 0]
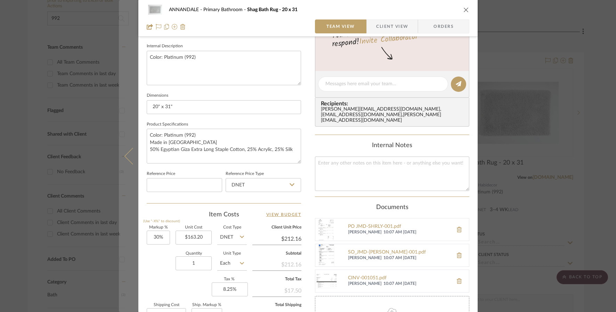
click at [125, 151] on button at bounding box center [128, 156] width 19 height 312
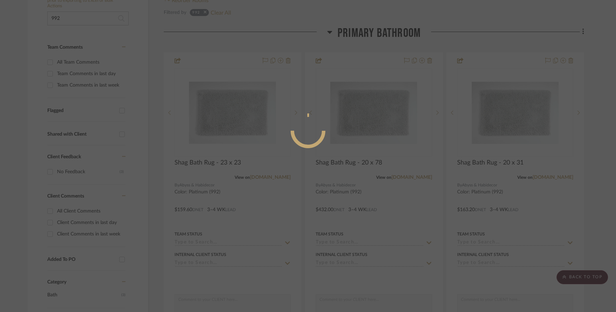
scroll to position [0, 0]
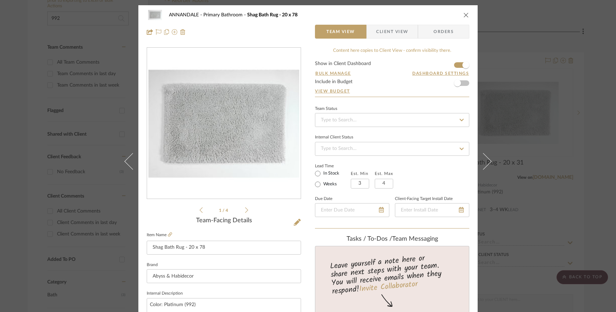
click at [125, 151] on button at bounding box center [128, 161] width 19 height 312
click at [464, 17] on icon "close" at bounding box center [466, 15] width 6 height 6
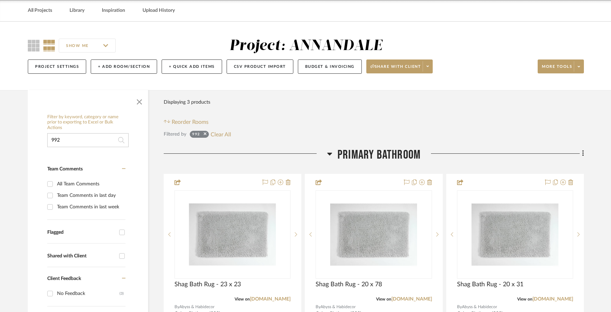
scroll to position [11, 0]
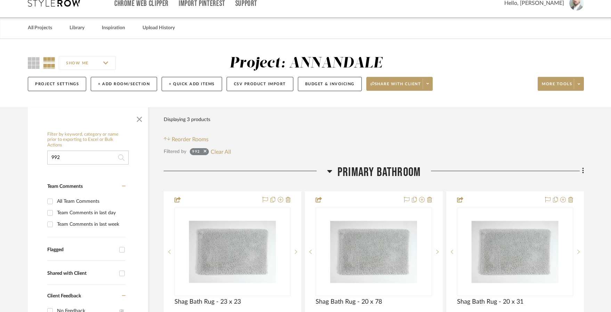
click at [73, 153] on input "992" at bounding box center [87, 157] width 81 height 14
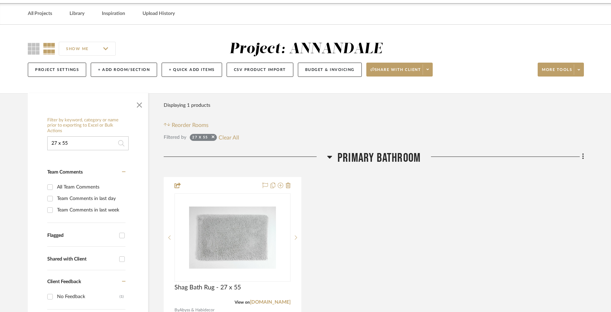
scroll to position [55, 0]
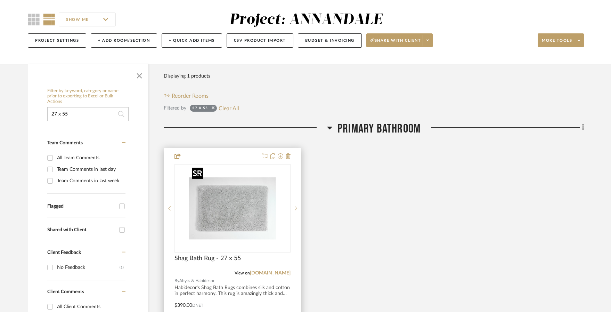
click at [246, 194] on img "0" at bounding box center [232, 208] width 87 height 87
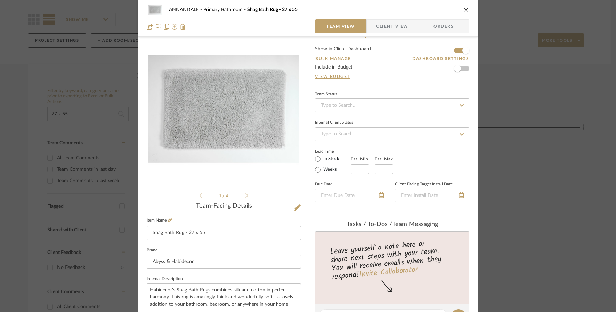
scroll to position [88, 0]
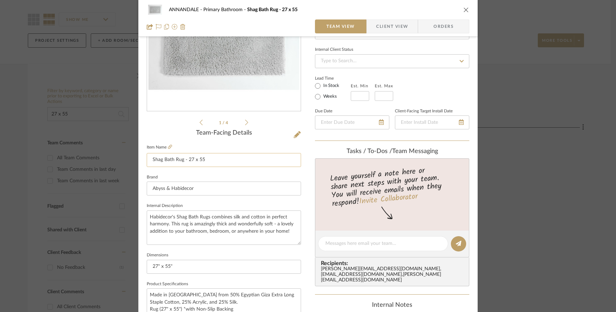
click at [220, 162] on input "Shag Bath Rug - 27 x 55" at bounding box center [224, 160] width 154 height 14
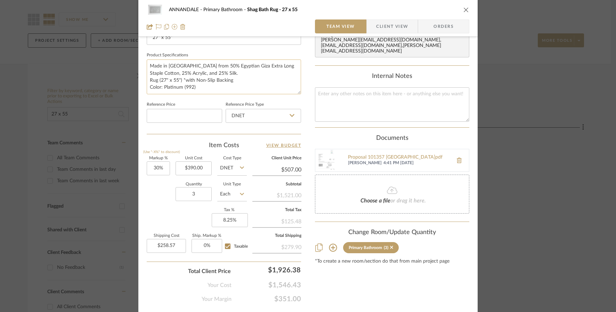
scroll to position [335, 0]
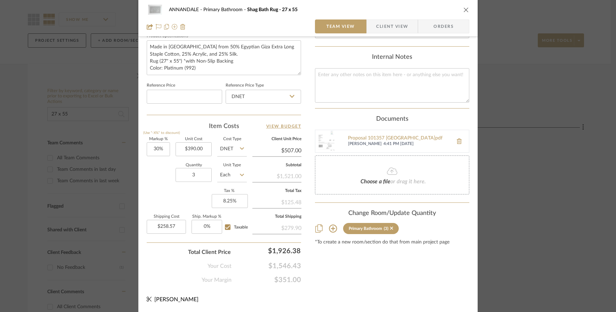
click at [464, 10] on icon "close" at bounding box center [466, 10] width 6 height 6
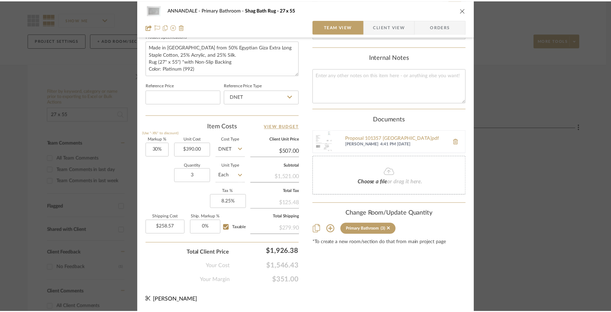
scroll to position [55, 0]
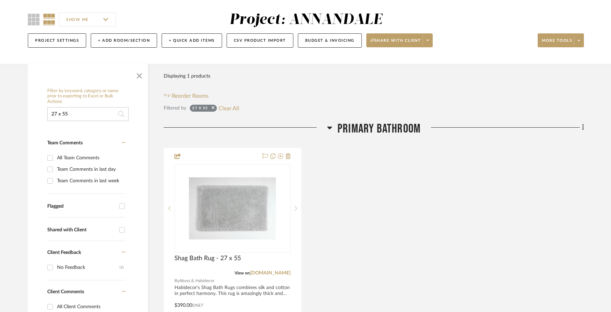
click at [89, 113] on input "27 x 55" at bounding box center [87, 114] width 81 height 14
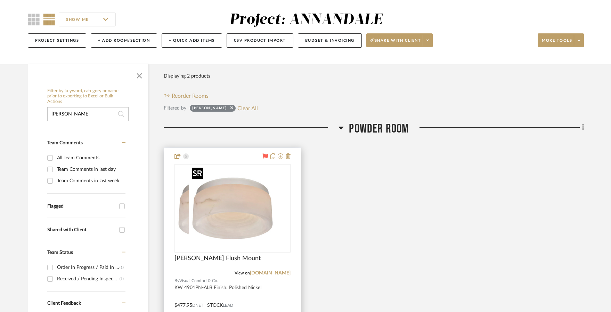
click at [243, 185] on img at bounding box center [232, 208] width 87 height 87
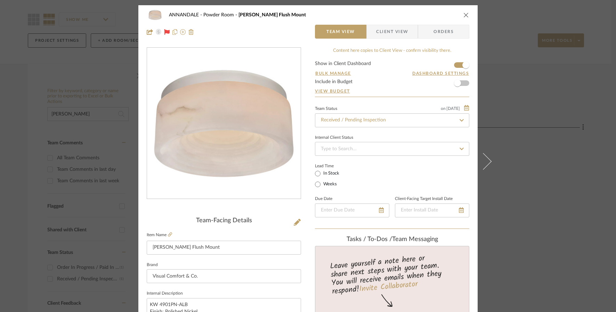
drag, startPoint x: 530, startPoint y: 90, endPoint x: 509, endPoint y: 96, distance: 22.4
click at [530, 90] on div "ANNANDALE Powder Room Otto Small Flush Mount Team View Client View Orders Team-…" at bounding box center [308, 156] width 616 height 312
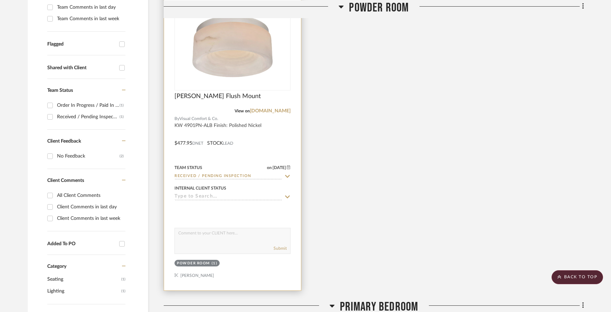
scroll to position [143, 0]
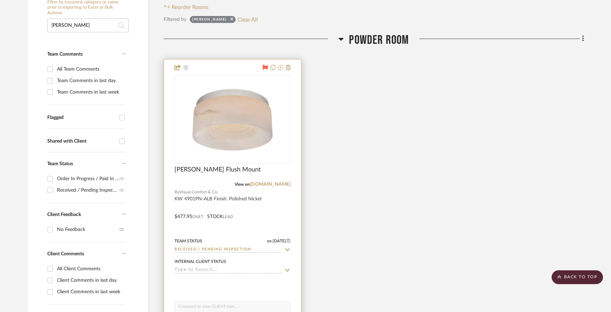
click at [264, 94] on img "0" at bounding box center [232, 119] width 87 height 87
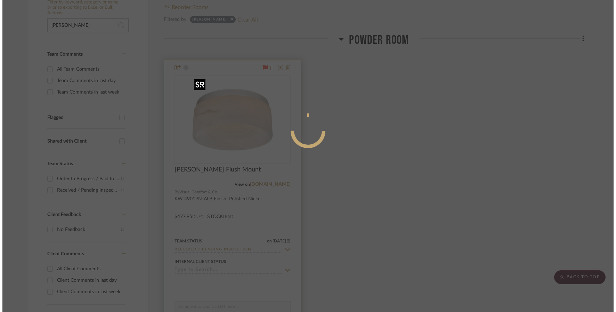
scroll to position [0, 0]
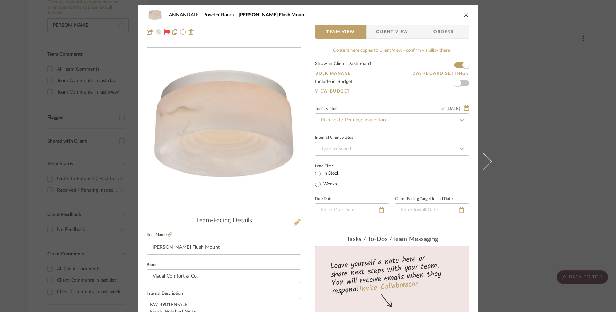
click at [295, 219] on fa-icon at bounding box center [297, 222] width 7 height 7
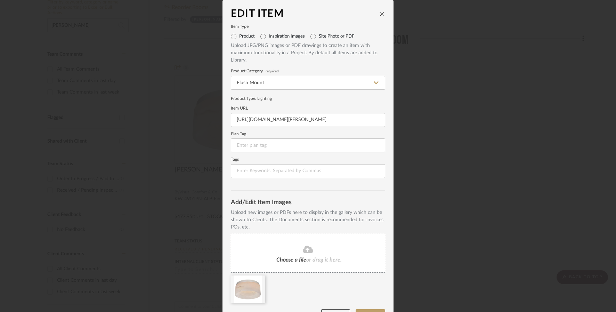
click at [380, 12] on icon "close" at bounding box center [382, 14] width 6 height 6
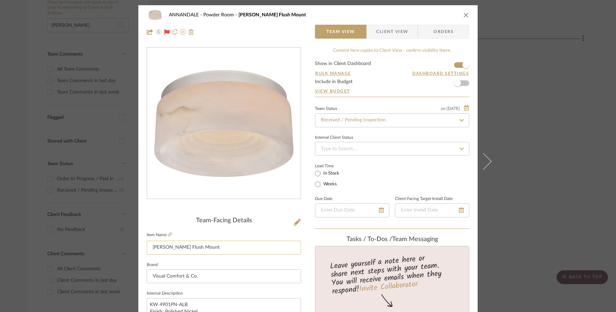
click at [219, 245] on input "Otto Small Flush Mount" at bounding box center [224, 247] width 154 height 14
click at [220, 245] on input "Otto Small Flush Mount" at bounding box center [224, 247] width 154 height 14
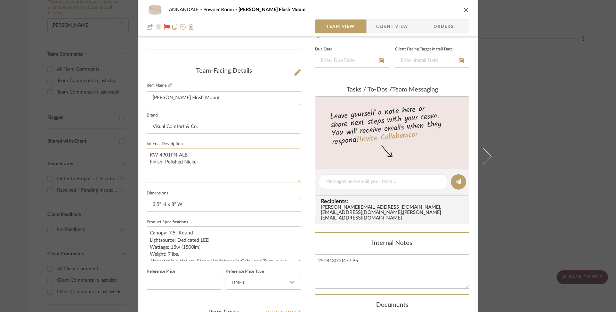
scroll to position [151, 0]
drag, startPoint x: 197, startPoint y: 159, endPoint x: 202, endPoint y: 161, distance: 5.4
click at [197, 159] on textarea "KW 4901PN-ALB Finish: Polished Nickel" at bounding box center [224, 164] width 154 height 34
drag, startPoint x: 218, startPoint y: 162, endPoint x: 138, endPoint y: 163, distance: 79.6
click at [138, 163] on div "ANNANDALE Powder Room Otto Small Flush Mount Team View Client View Orders Team-…" at bounding box center [307, 175] width 339 height 642
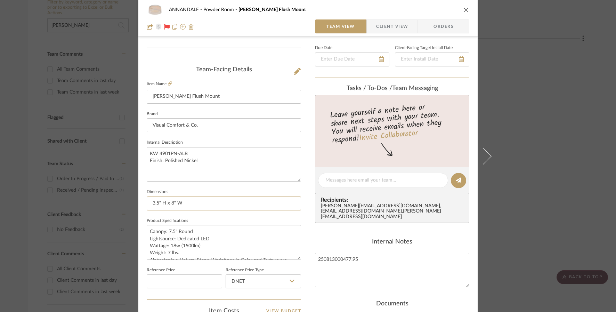
drag, startPoint x: 198, startPoint y: 204, endPoint x: 132, endPoint y: 201, distance: 65.7
click at [132, 201] on mat-dialog-content "ANNANDALE Powder Room Otto Small Flush Mount Team View Client View Orders Team-…" at bounding box center [308, 175] width 378 height 642
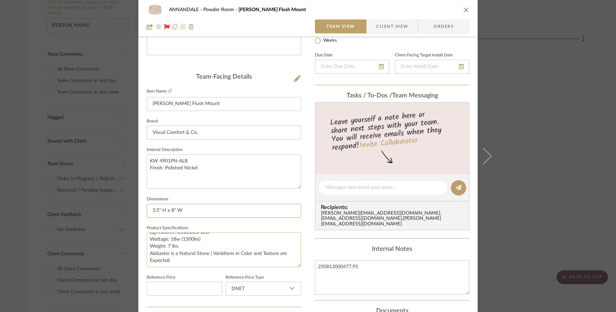
scroll to position [149, 0]
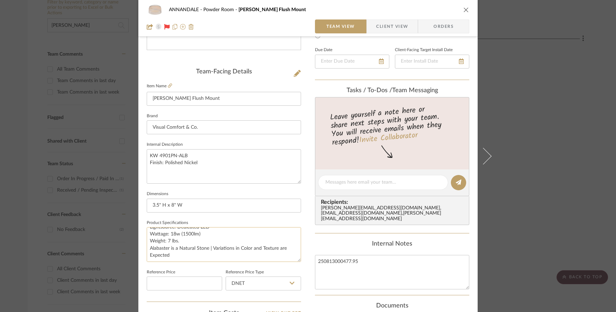
click at [150, 247] on textarea "Canopy: 7.5" Round Lightsource: Dedicated LED Wattage: 18w (1500lm) Weight: 7 l…" at bounding box center [224, 244] width 154 height 34
drag, startPoint x: 147, startPoint y: 247, endPoint x: 180, endPoint y: 253, distance: 32.8
click at [180, 253] on textarea "Canopy: 7.5" Round Lightsource: Dedicated LED Wattage: 18w (1500lm) Weight: 7 l…" at bounding box center [224, 244] width 154 height 34
click at [463, 10] on icon "close" at bounding box center [466, 10] width 6 height 6
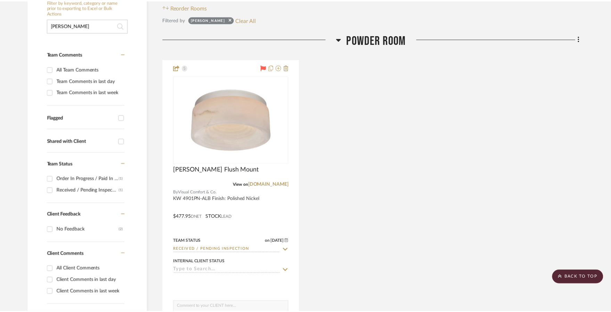
scroll to position [143, 0]
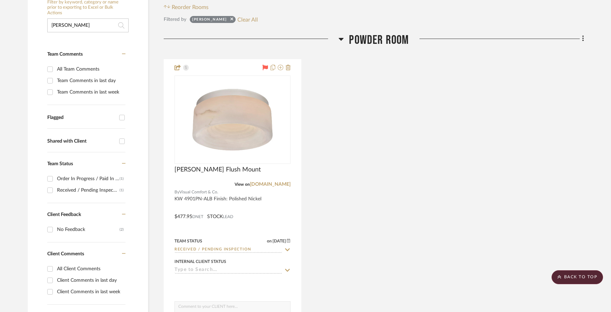
click at [87, 19] on input "Otto" at bounding box center [87, 25] width 81 height 14
click at [85, 22] on input "Otto" at bounding box center [87, 25] width 81 height 14
click at [86, 22] on input "Otto" at bounding box center [87, 25] width 81 height 14
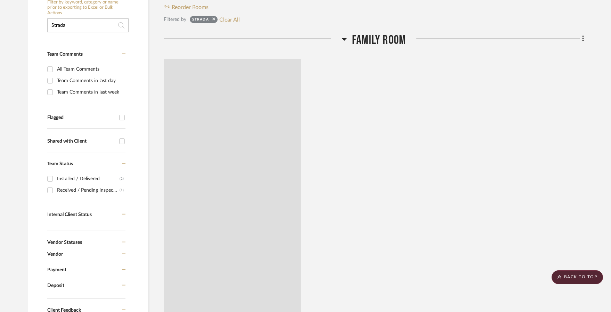
type input "Strada"
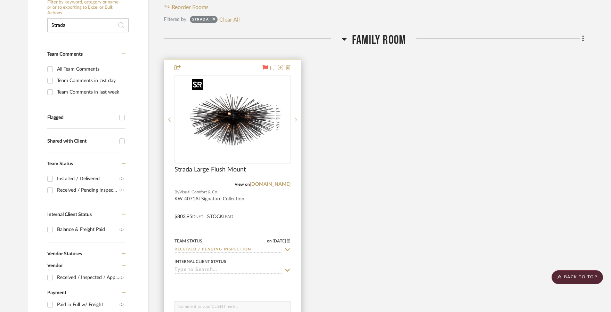
click at [231, 98] on img at bounding box center [232, 119] width 87 height 87
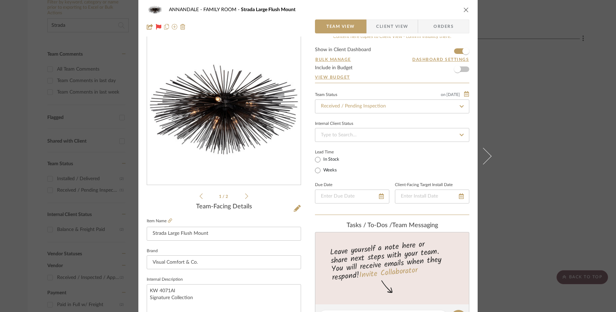
scroll to position [35, 0]
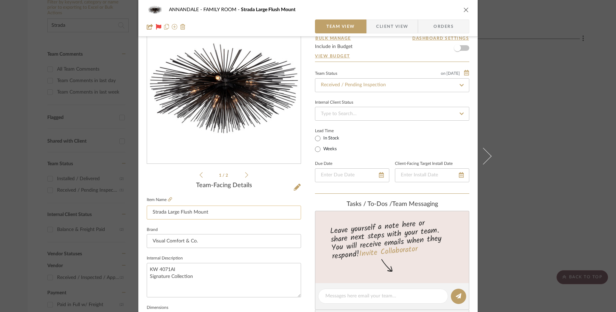
click at [212, 213] on input "Strada Large Flush Mount" at bounding box center [224, 212] width 154 height 14
click at [297, 187] on icon at bounding box center [297, 186] width 7 height 7
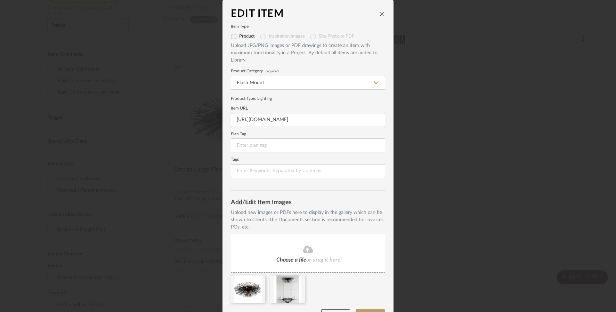
click at [380, 12] on icon "close" at bounding box center [382, 14] width 6 height 6
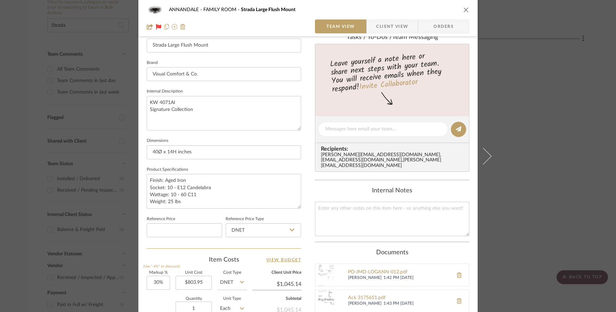
scroll to position [97, 0]
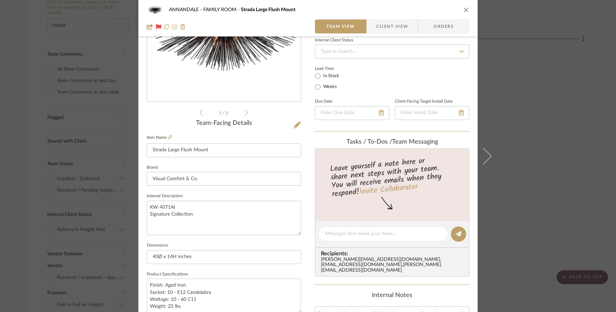
click at [463, 11] on icon "close" at bounding box center [466, 10] width 6 height 6
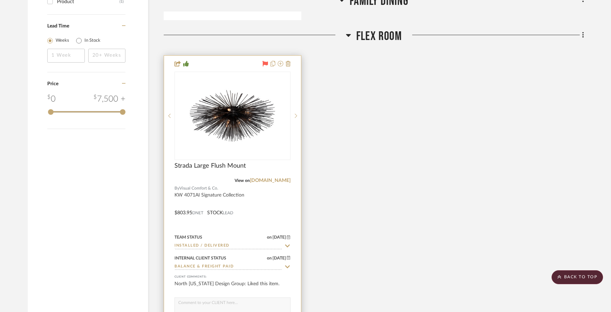
scroll to position [815, 0]
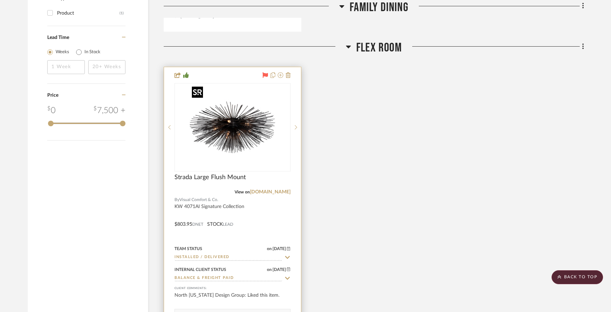
click at [246, 115] on img "0" at bounding box center [232, 127] width 87 height 87
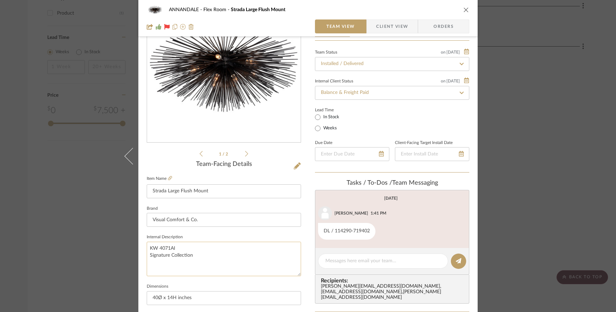
scroll to position [171, 0]
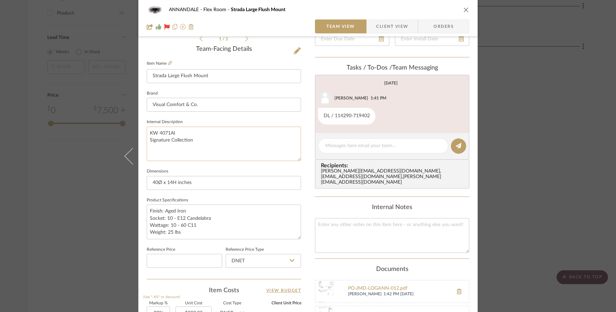
click at [204, 138] on textarea "KW 4071AI Signature Collection" at bounding box center [224, 143] width 154 height 34
click at [195, 183] on input "40Ø x 14H inches" at bounding box center [224, 183] width 154 height 14
click at [195, 225] on textarea "Finish: Aged Iron Socket: 10 - E12 Candelabra Wattage: 10 - 60 C11 Weight: 25 l…" at bounding box center [224, 221] width 154 height 34
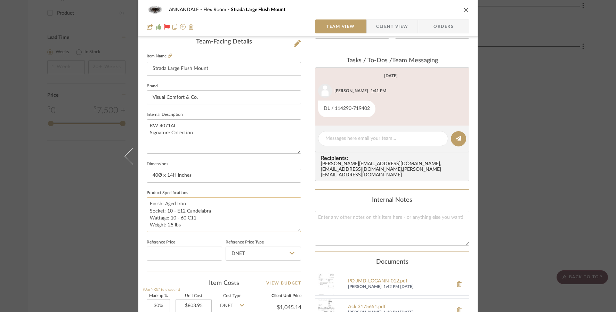
scroll to position [180, 0]
click at [184, 221] on textarea "Finish: Aged Iron Socket: 10 - E12 Candelabra Wattage: 10 - 60 C11 Weight: 25 l…" at bounding box center [224, 213] width 154 height 34
drag, startPoint x: 216, startPoint y: 211, endPoint x: 142, endPoint y: 200, distance: 74.7
click at [142, 201] on div "ANNANDALE Flex Room Strada Large Flush Mount Team View Client View Orders 1 / 2…" at bounding box center [307, 154] width 339 height 658
